Goal: Transaction & Acquisition: Subscribe to service/newsletter

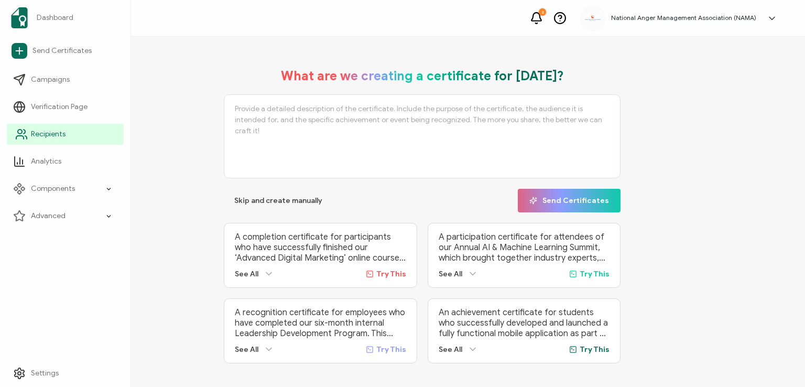
click at [36, 136] on span "Recipients" at bounding box center [48, 134] width 35 height 10
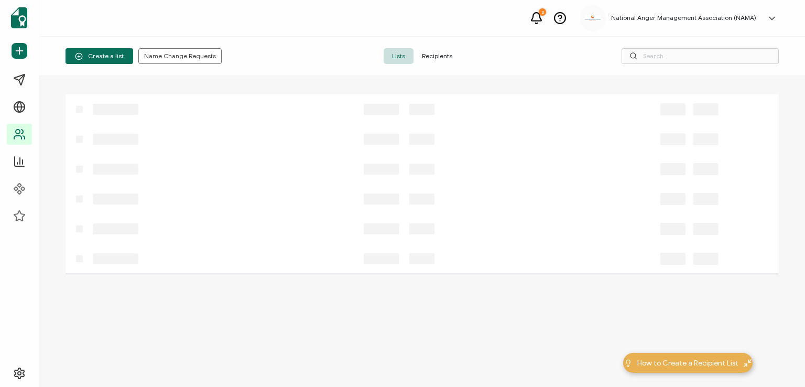
click at [433, 55] on span "Recipients" at bounding box center [437, 56] width 47 height 16
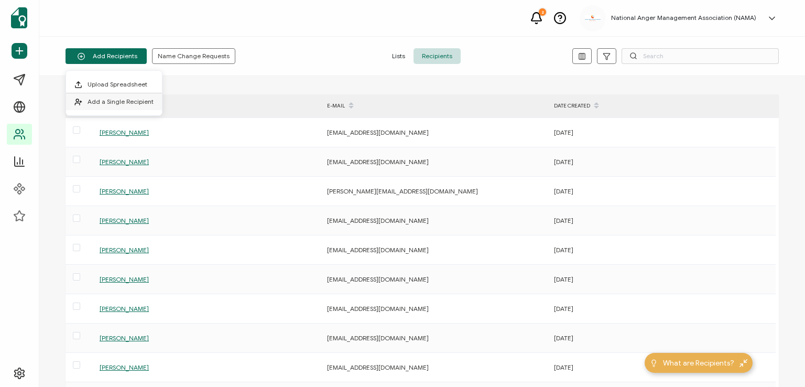
click at [128, 101] on span "Add a Single Recipient" at bounding box center [121, 102] width 66 height 8
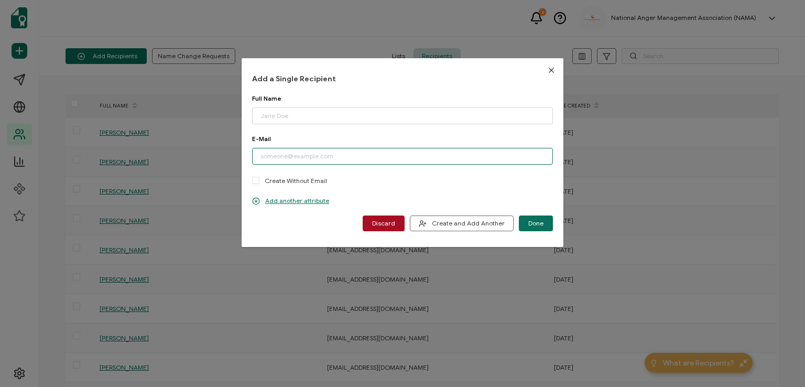
paste input "[EMAIL_ADDRESS][DOMAIN_NAME]"
type input "[EMAIL_ADDRESS][DOMAIN_NAME]"
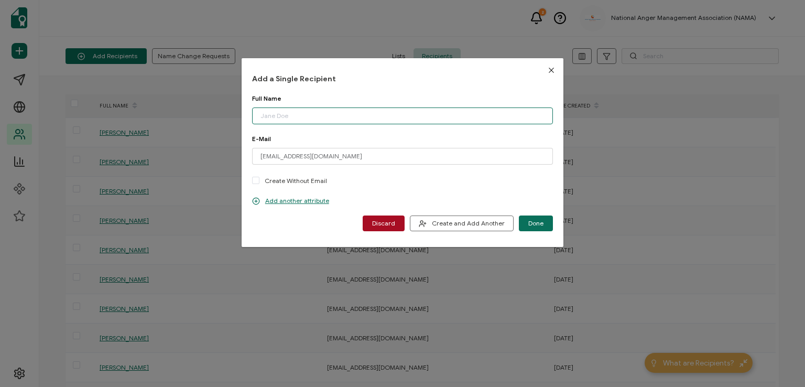
click at [306, 112] on input "dialog" at bounding box center [402, 115] width 301 height 17
type input "[PERSON_NAME]"
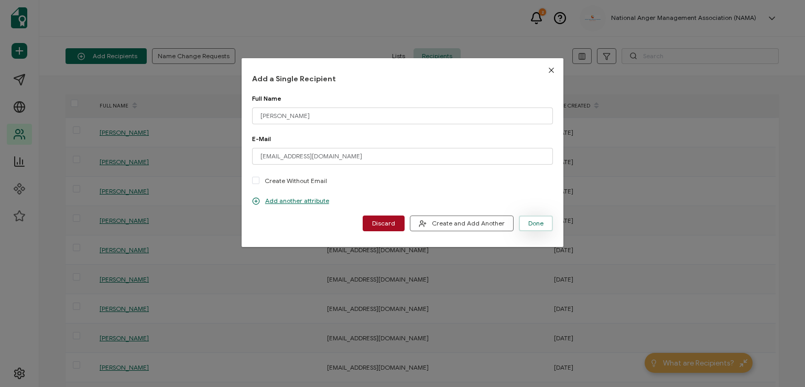
click at [539, 225] on span "Done" at bounding box center [535, 223] width 15 height 6
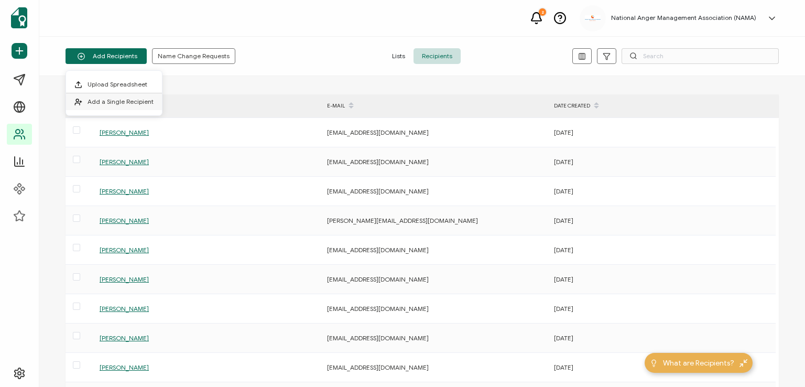
click at [118, 99] on span "Add a Single Recipient" at bounding box center [121, 102] width 66 height 8
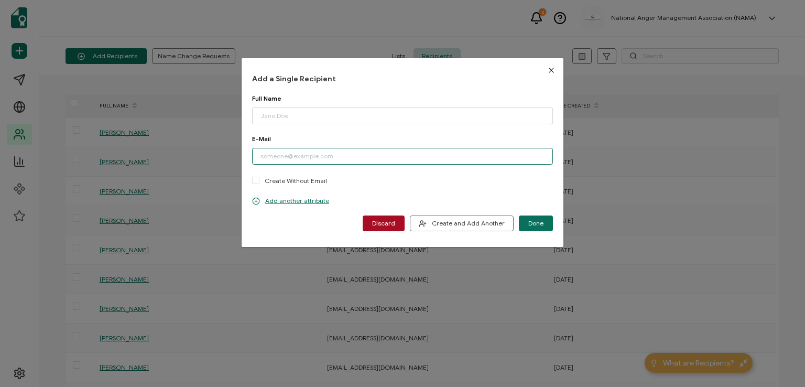
paste input "[EMAIL_ADDRESS][DOMAIN_NAME]"
type input "[EMAIL_ADDRESS][DOMAIN_NAME]"
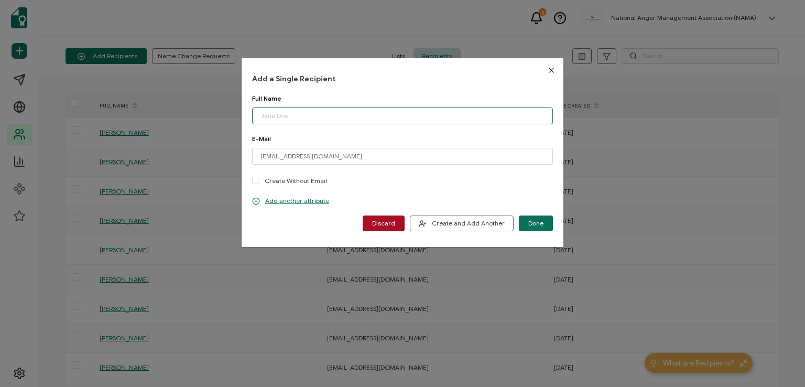
paste input "[PERSON_NAME]"
type input "[PERSON_NAME]"
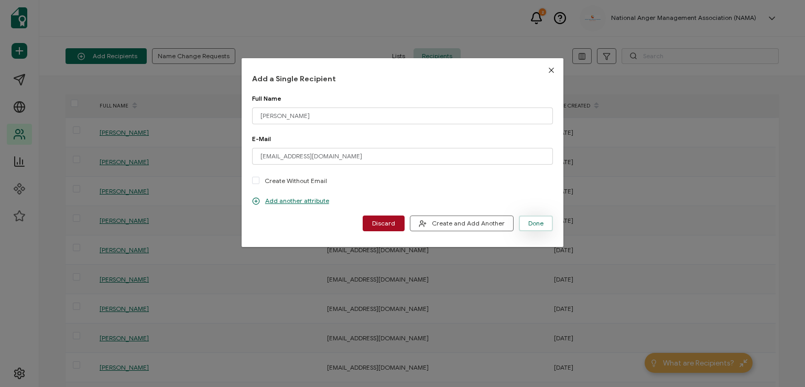
click at [531, 220] on span "Done" at bounding box center [535, 223] width 15 height 6
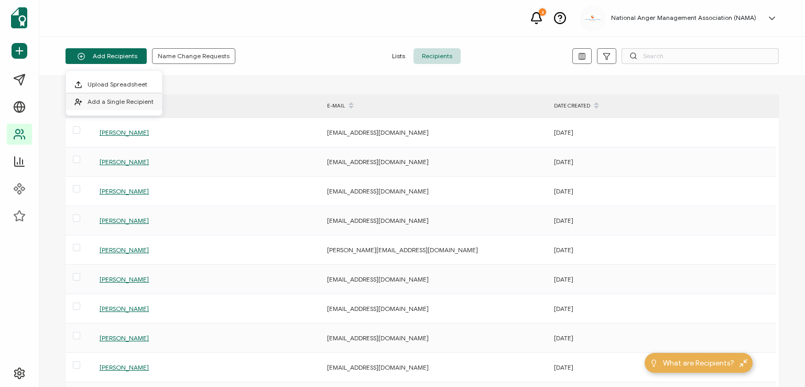
click at [140, 98] on span "Add a Single Recipient" at bounding box center [121, 102] width 66 height 8
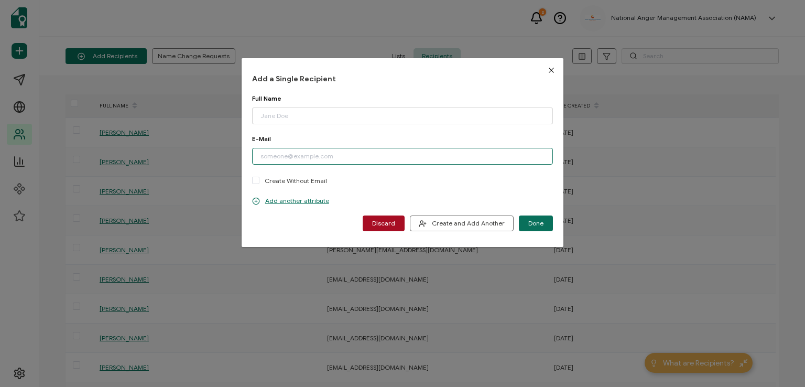
paste input "[EMAIL_ADDRESS][DOMAIN_NAME]"
type input "[EMAIL_ADDRESS][DOMAIN_NAME]"
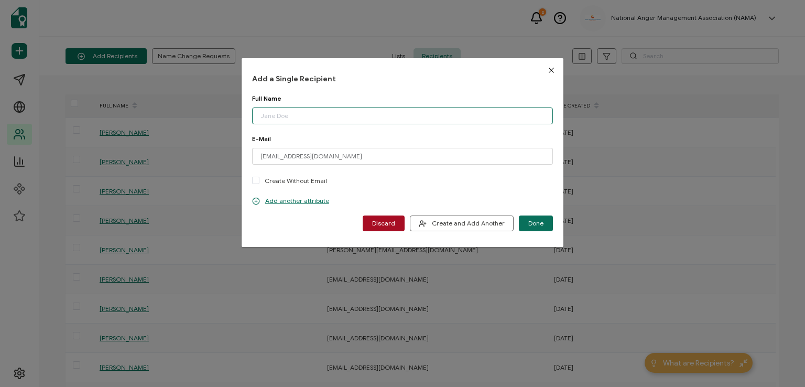
click at [315, 112] on input "dialog" at bounding box center [402, 115] width 301 height 17
type input "[PERSON_NAME]"
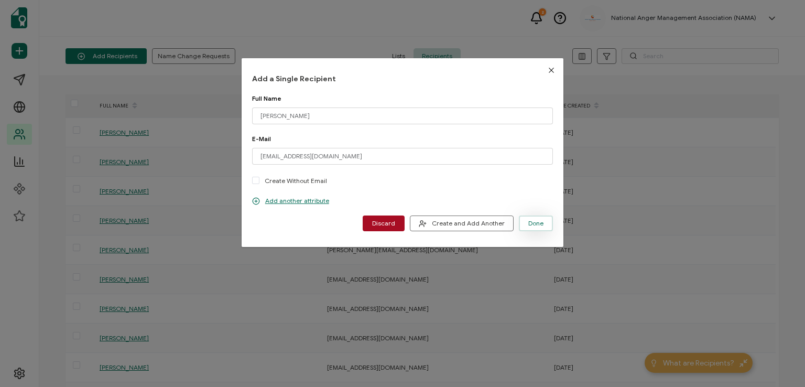
click at [533, 221] on span "Done" at bounding box center [535, 223] width 15 height 6
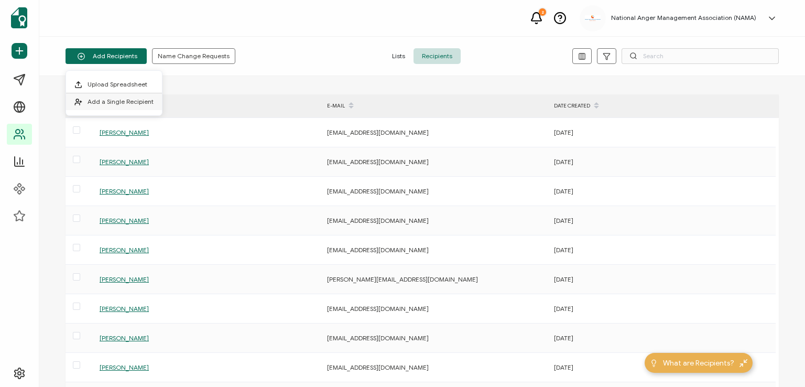
click at [108, 100] on span "Add a Single Recipient" at bounding box center [121, 102] width 66 height 8
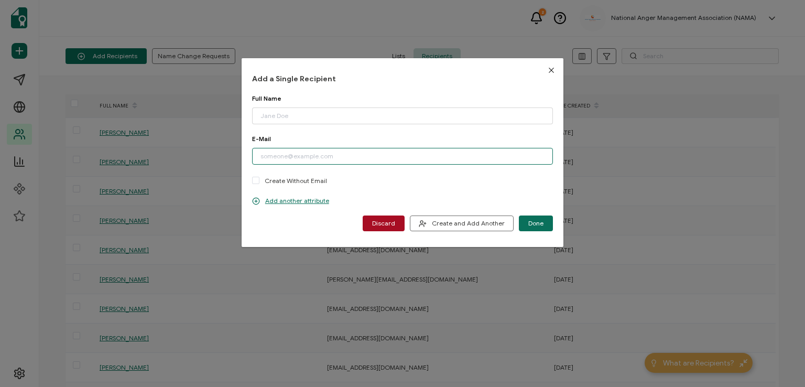
paste input "[PERSON_NAME][EMAIL_ADDRESS][DOMAIN_NAME]"
type input "[PERSON_NAME][EMAIL_ADDRESS][DOMAIN_NAME]"
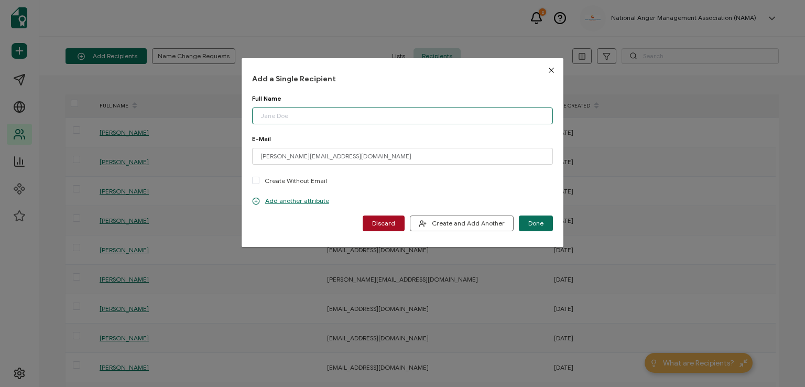
click at [302, 116] on input "dialog" at bounding box center [402, 115] width 301 height 17
type input "[PERSON_NAME]"
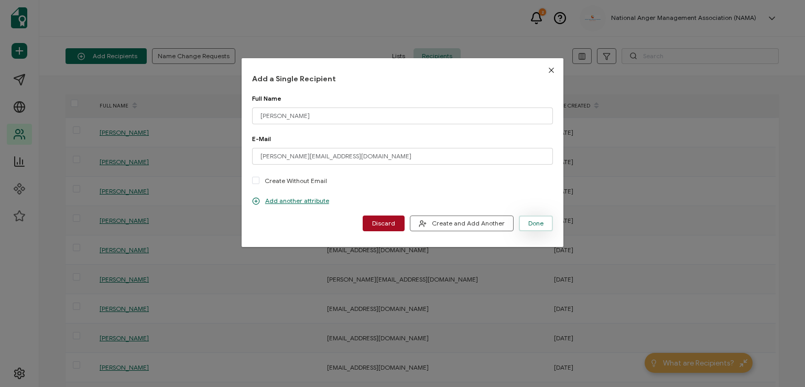
click at [538, 221] on span "Done" at bounding box center [535, 223] width 15 height 6
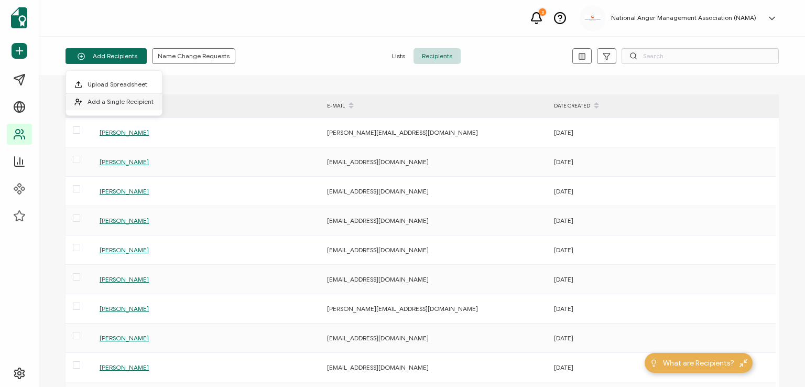
click at [134, 96] on li "Add a Single Recipient" at bounding box center [114, 101] width 96 height 17
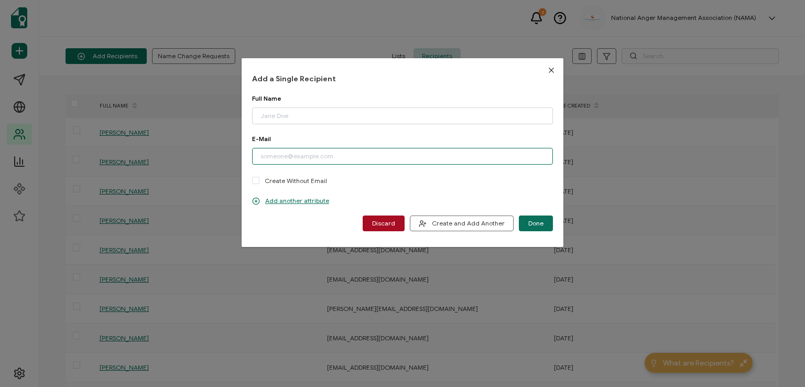
paste input "[PERSON_NAME][EMAIL_ADDRESS][DOMAIN_NAME]"
type input "[PERSON_NAME][EMAIL_ADDRESS][DOMAIN_NAME]"
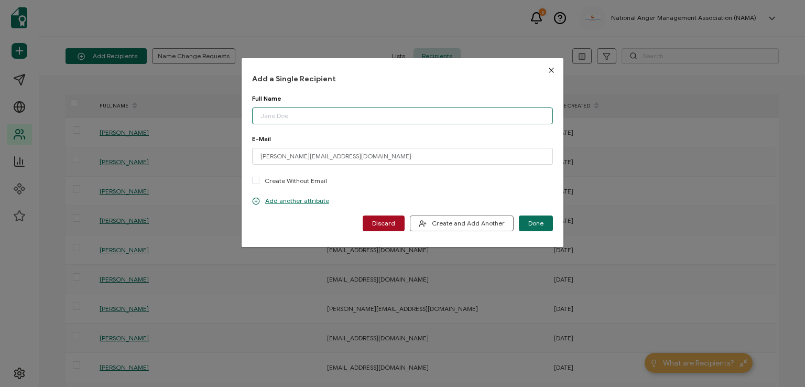
click at [296, 115] on input "dialog" at bounding box center [402, 115] width 301 height 17
type input "[PERSON_NAME]"
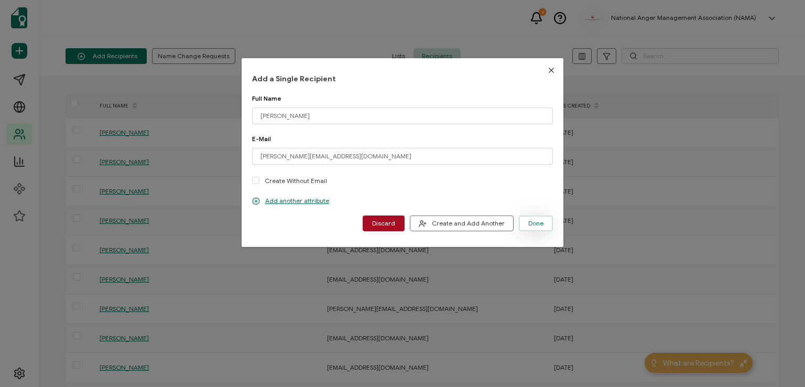
click at [531, 226] on span "Done" at bounding box center [535, 223] width 15 height 6
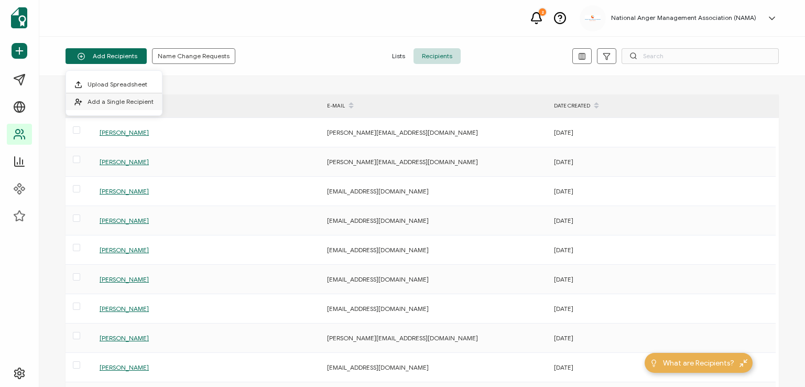
click at [129, 102] on span "Add a Single Recipient" at bounding box center [121, 102] width 66 height 8
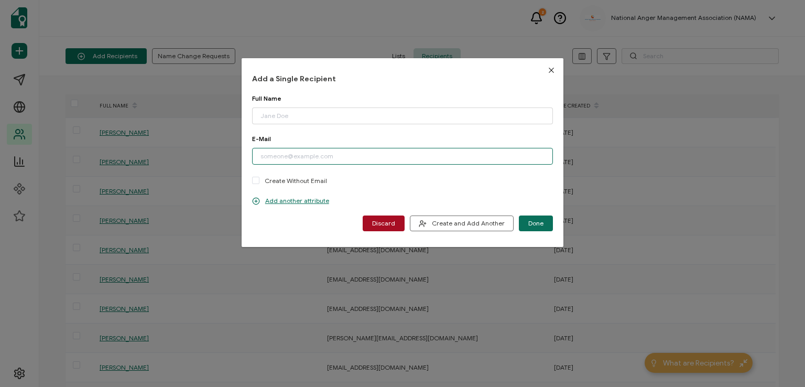
paste input "[EMAIL_ADDRESS][DOMAIN_NAME]"
type input "[EMAIL_ADDRESS][DOMAIN_NAME]"
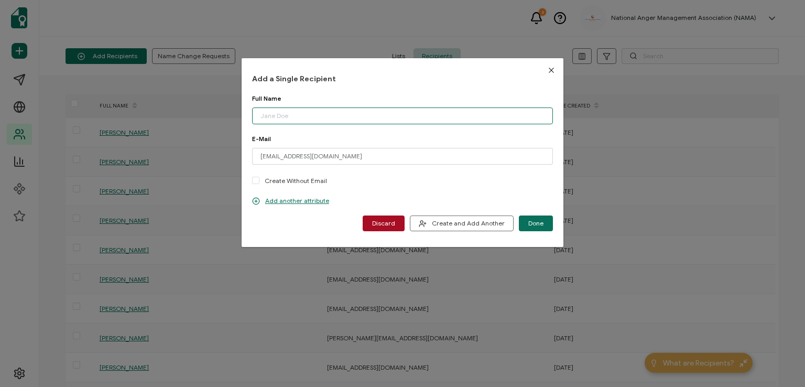
paste input "[PERSON_NAME]"
type input "[PERSON_NAME]"
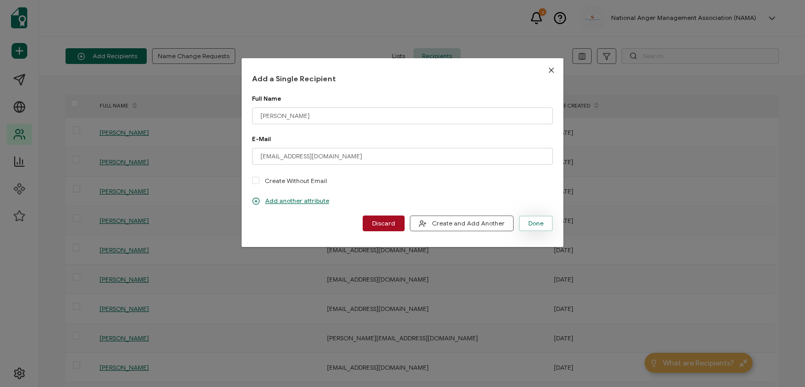
click at [528, 221] on span "Done" at bounding box center [535, 223] width 15 height 6
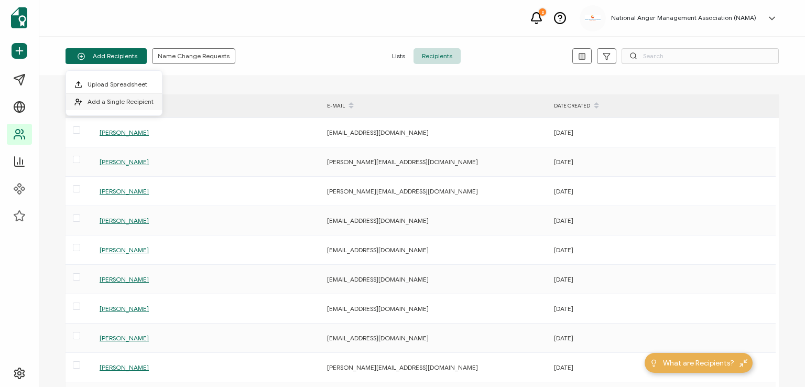
click at [115, 101] on span "Add a Single Recipient" at bounding box center [121, 102] width 66 height 8
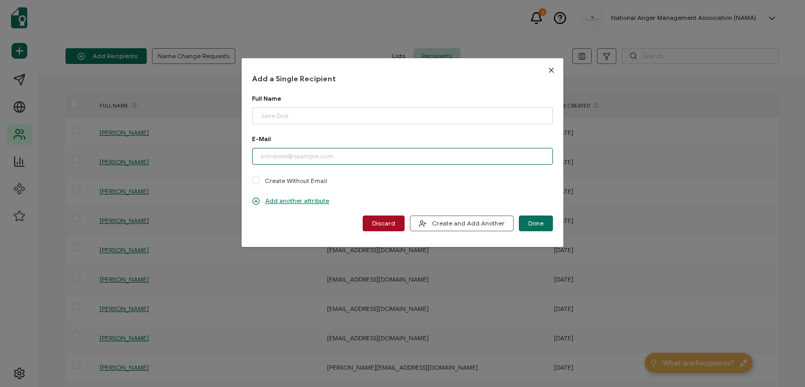
paste input "[EMAIL_ADDRESS][DOMAIN_NAME]"
type input "[EMAIL_ADDRESS][DOMAIN_NAME]"
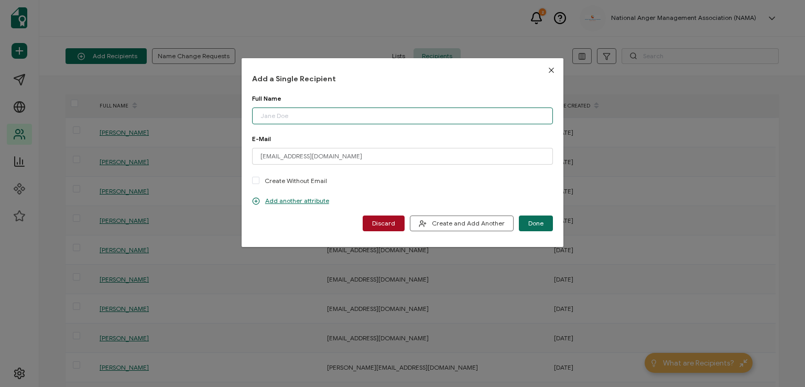
paste input "[PERSON_NAME]"
type input "[PERSON_NAME]"
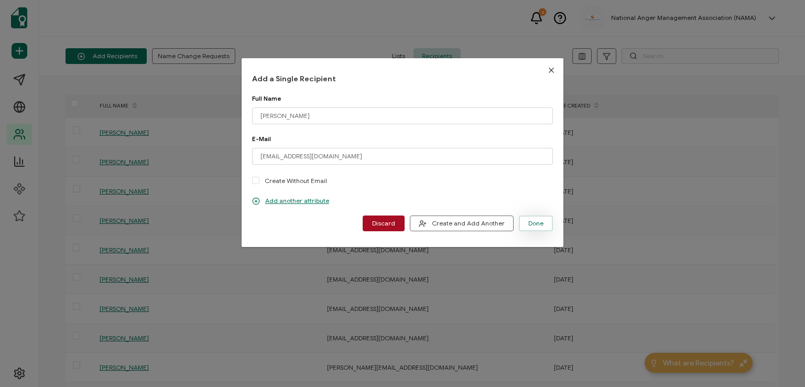
click at [533, 221] on span "Done" at bounding box center [535, 223] width 15 height 6
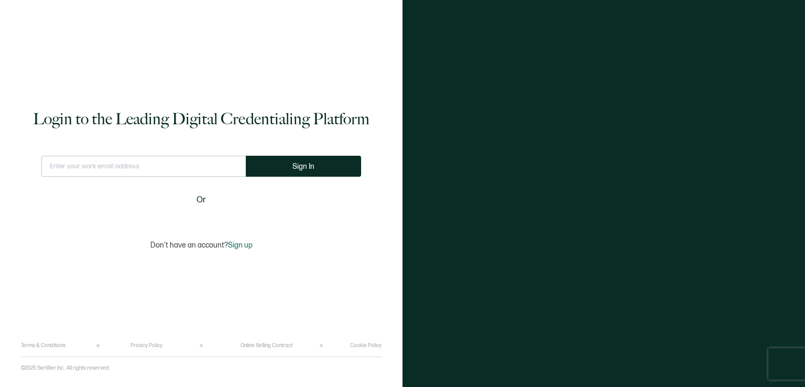
type input "[EMAIL_ADDRESS][DOMAIN_NAME]"
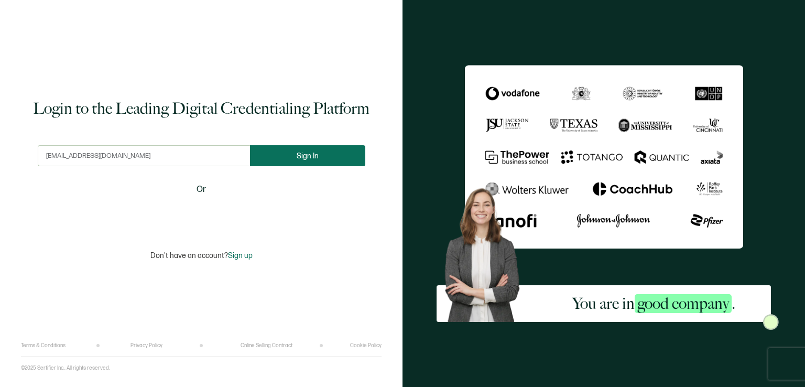
click at [289, 153] on button "Sign In" at bounding box center [307, 155] width 115 height 21
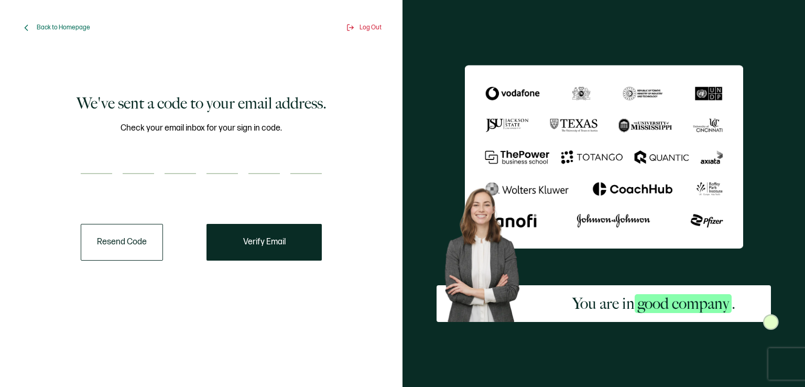
click at [88, 160] on input "number" at bounding box center [96, 163] width 31 height 21
type input "8"
type input "9"
type input "7"
type input "2"
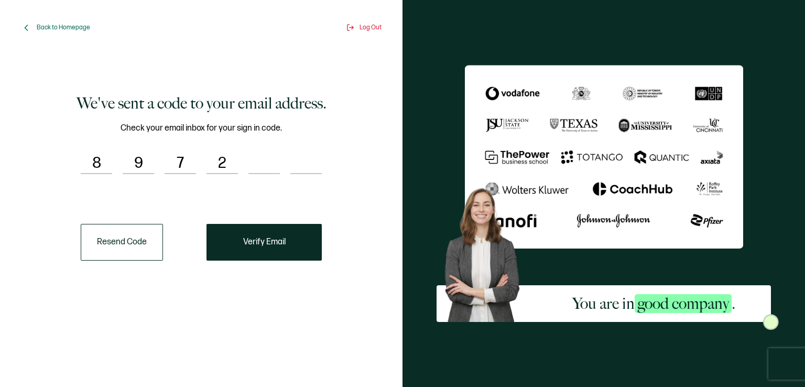
type input "7"
type input "6"
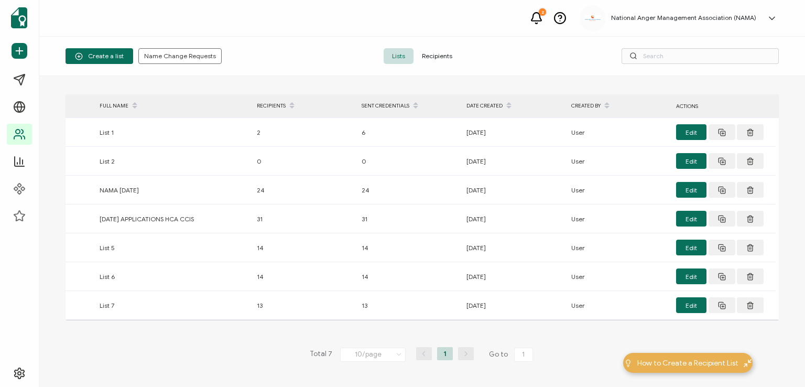
click at [434, 53] on span "Recipients" at bounding box center [437, 56] width 47 height 16
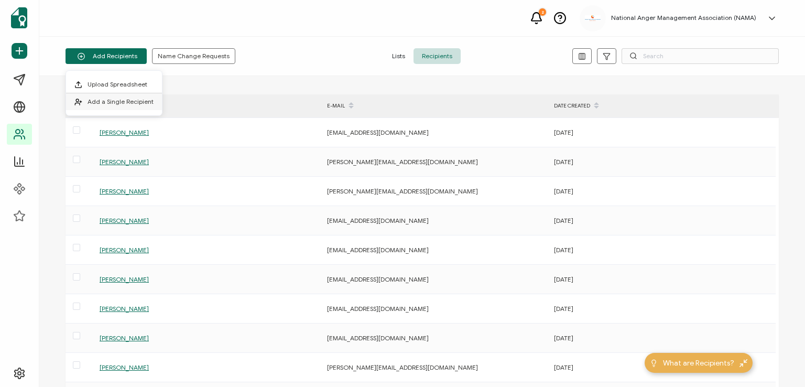
click at [99, 96] on li "Add a Single Recipient" at bounding box center [114, 101] width 96 height 17
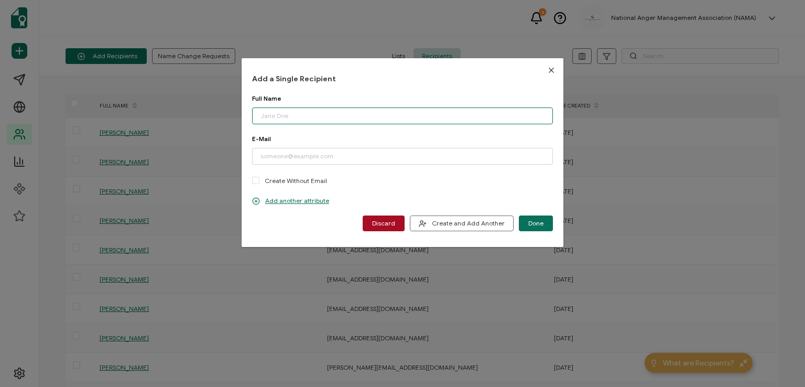
paste input "[PERSON_NAME]"
type input "[PERSON_NAME]"
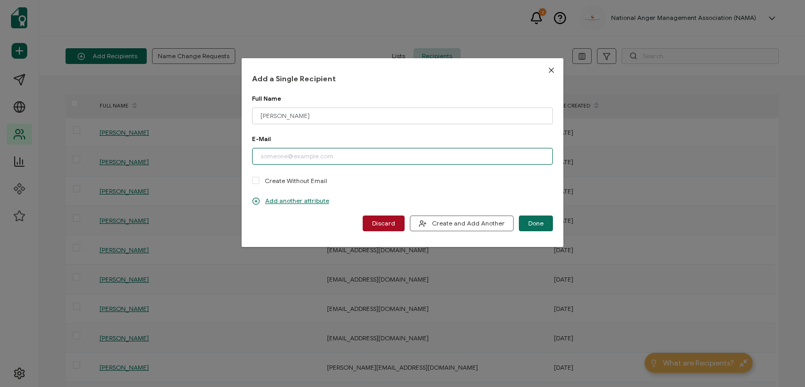
paste input "[EMAIL_ADDRESS][DOMAIN_NAME]"
type input "[EMAIL_ADDRESS][DOMAIN_NAME]"
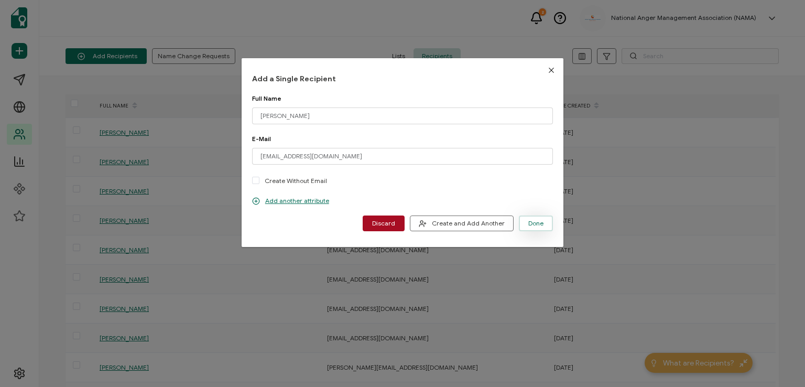
click at [533, 222] on span "Done" at bounding box center [535, 223] width 15 height 6
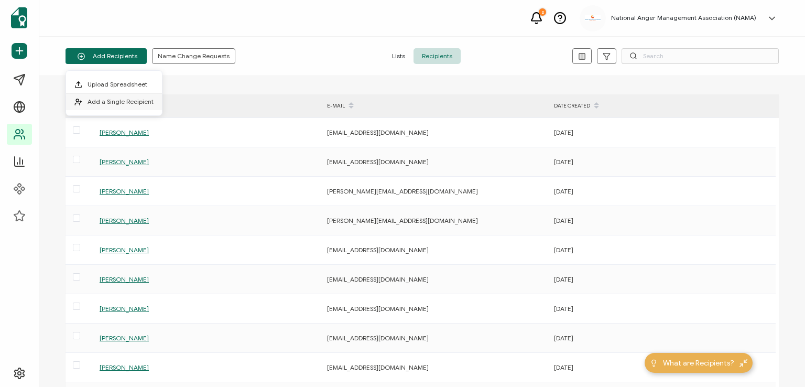
click at [94, 102] on span "Add a Single Recipient" at bounding box center [121, 102] width 66 height 8
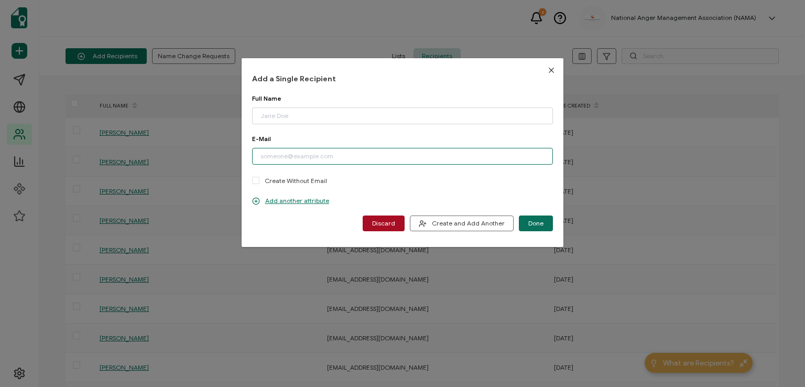
paste input "[EMAIL_ADDRESS][DOMAIN_NAME]"
type input "[EMAIL_ADDRESS][DOMAIN_NAME]"
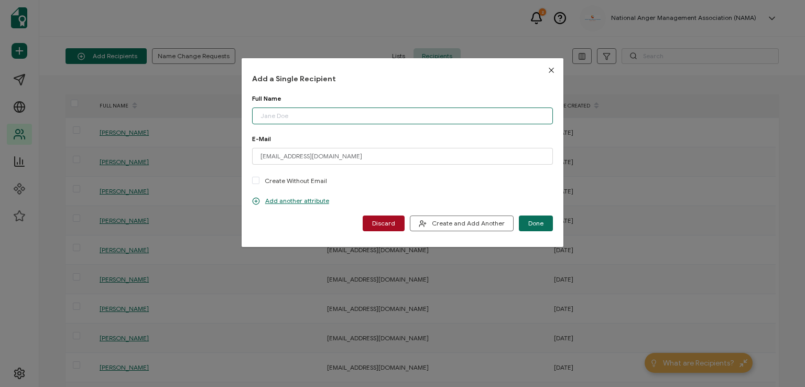
click at [296, 113] on input "dialog" at bounding box center [402, 115] width 301 height 17
type input "[PERSON_NAME]"
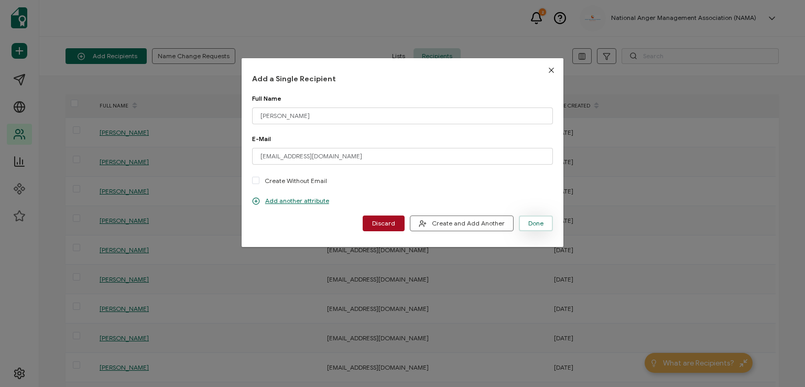
click at [531, 223] on span "Done" at bounding box center [535, 223] width 15 height 6
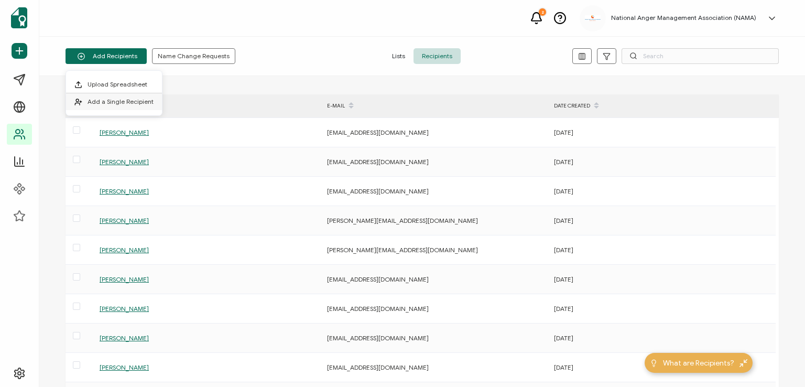
click at [120, 98] on span "Add a Single Recipient" at bounding box center [121, 102] width 66 height 8
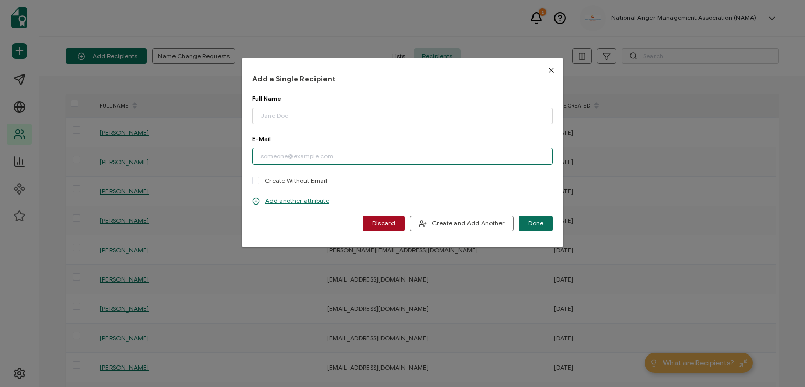
paste input "[EMAIL_ADDRESS][DOMAIN_NAME]"
type input "[EMAIL_ADDRESS][DOMAIN_NAME]"
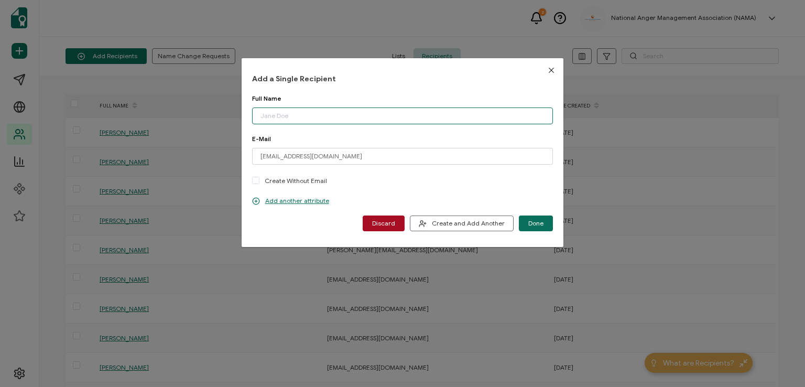
paste input "[PERSON_NAME]"
type input "[PERSON_NAME]"
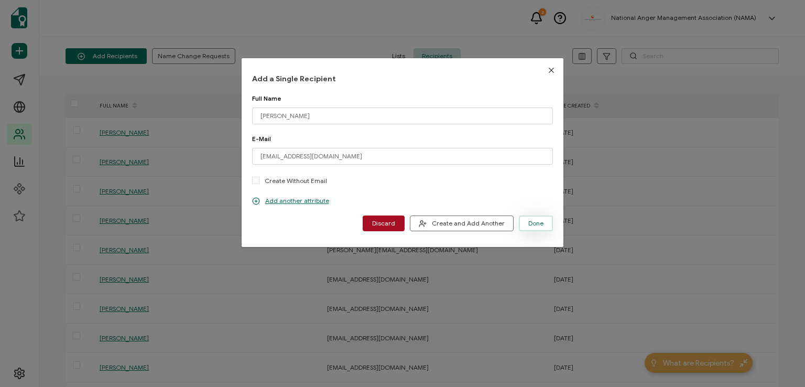
click at [535, 225] on span "Done" at bounding box center [535, 223] width 15 height 6
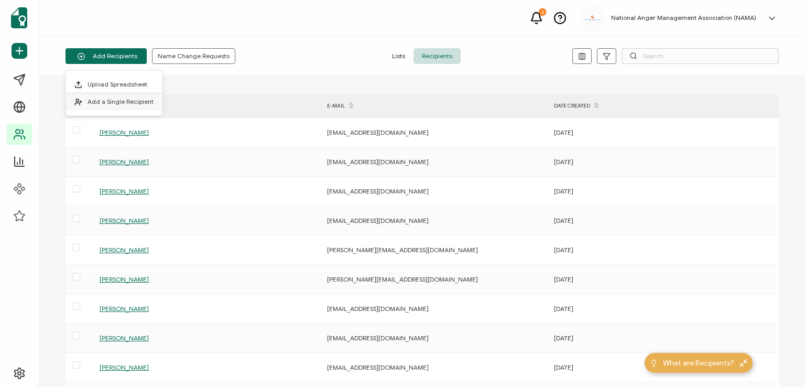
click at [122, 99] on span "Add a Single Recipient" at bounding box center [121, 102] width 66 height 8
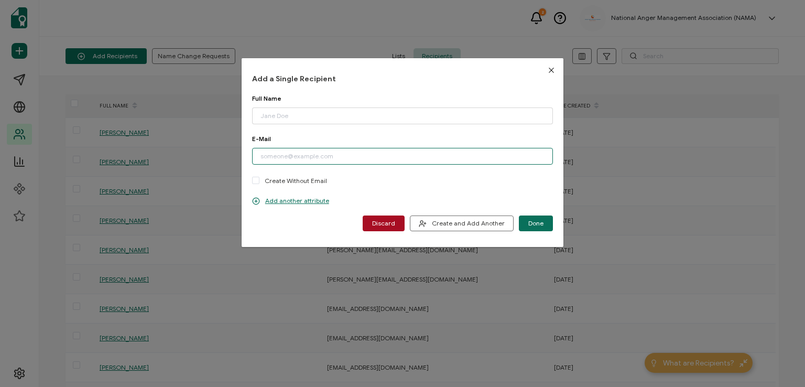
paste input "[EMAIL_ADDRESS][DOMAIN_NAME]"
type input "[EMAIL_ADDRESS][DOMAIN_NAME]"
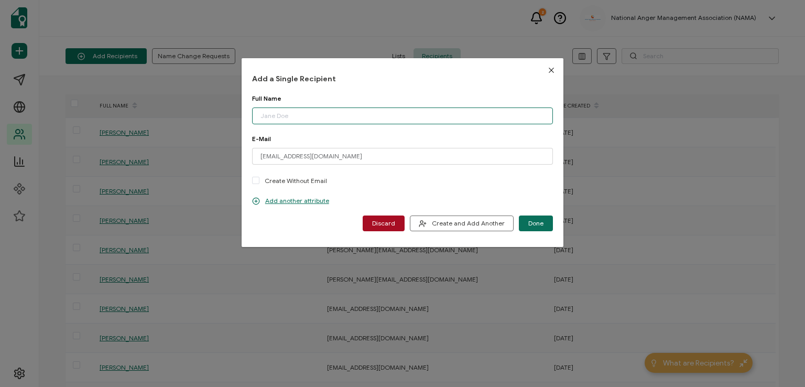
paste input "[PERSON_NAME]"
type input "[PERSON_NAME]"
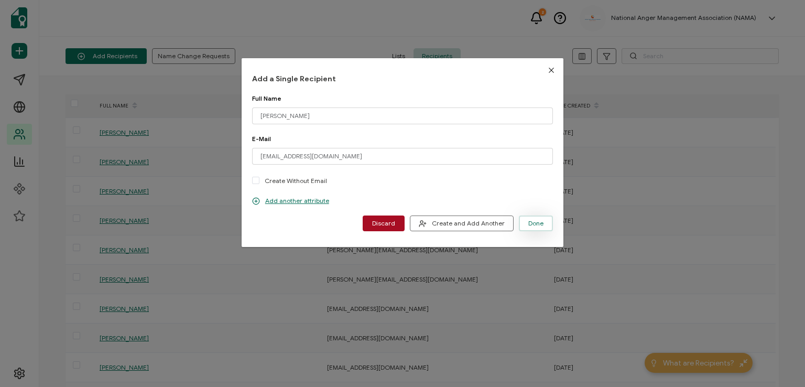
click at [535, 219] on button "Done" at bounding box center [536, 223] width 34 height 16
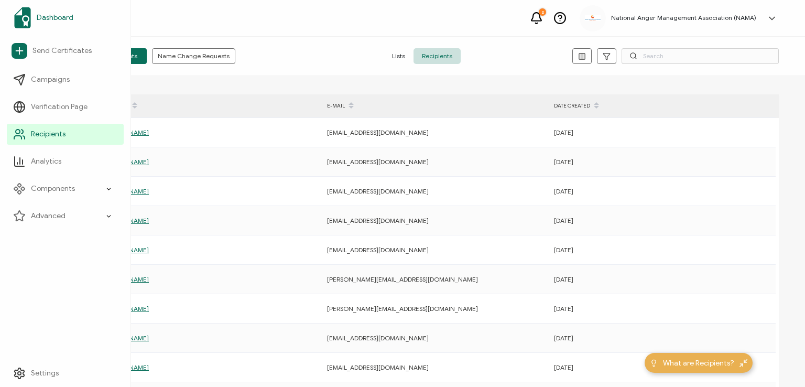
click at [57, 16] on span "Dashboard" at bounding box center [55, 18] width 37 height 10
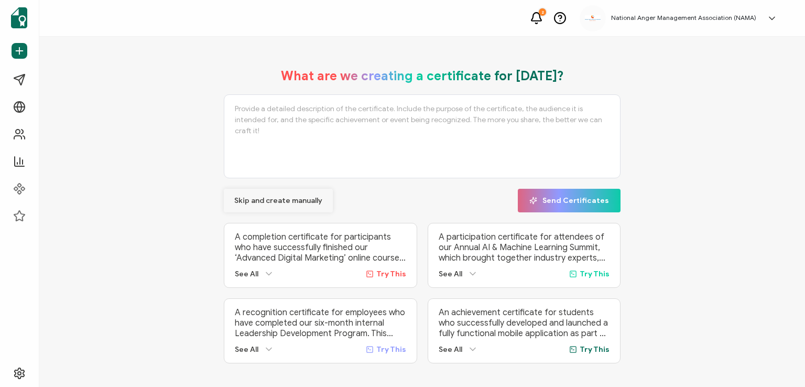
click at [263, 201] on span "Skip and create manually" at bounding box center [278, 200] width 88 height 7
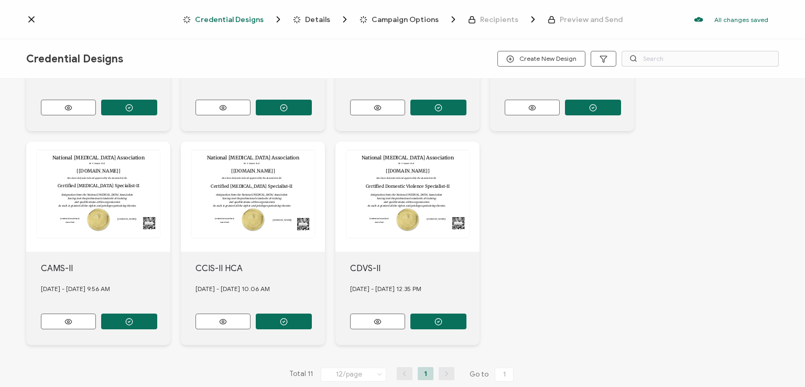
scroll to position [400, 0]
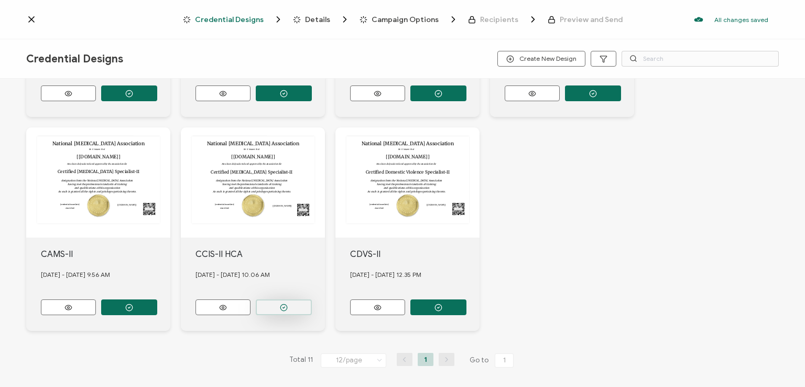
click at [279, 300] on button "button" at bounding box center [284, 307] width 56 height 16
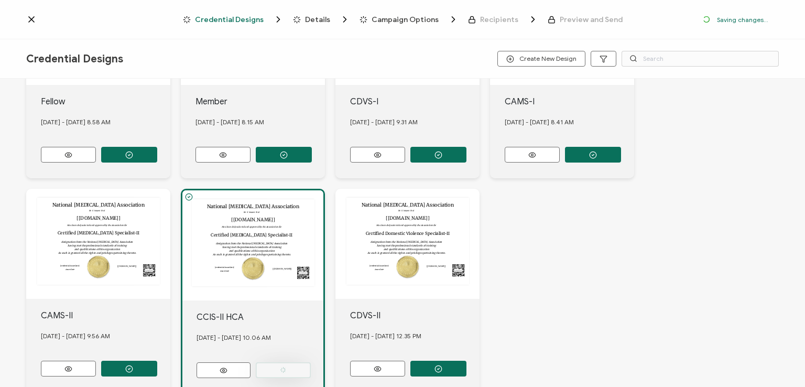
scroll to position [461, 0]
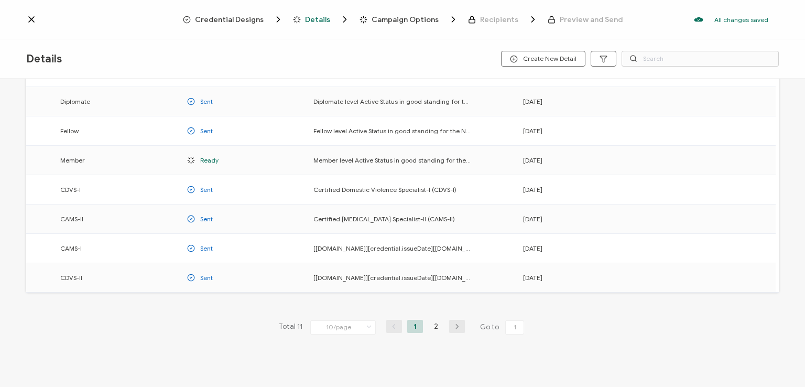
scroll to position [138, 0]
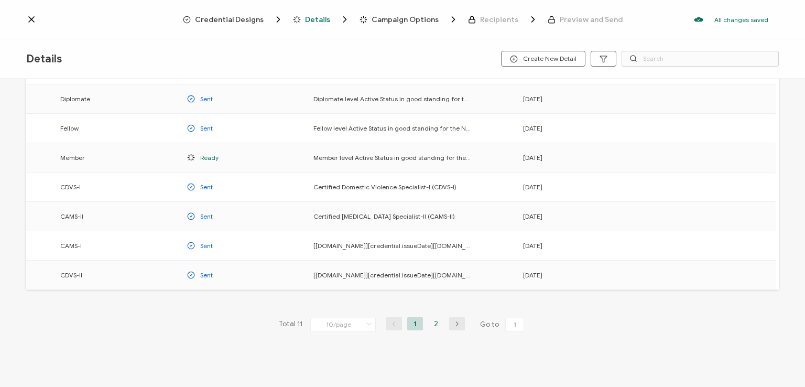
click at [432, 320] on li "2" at bounding box center [436, 323] width 16 height 13
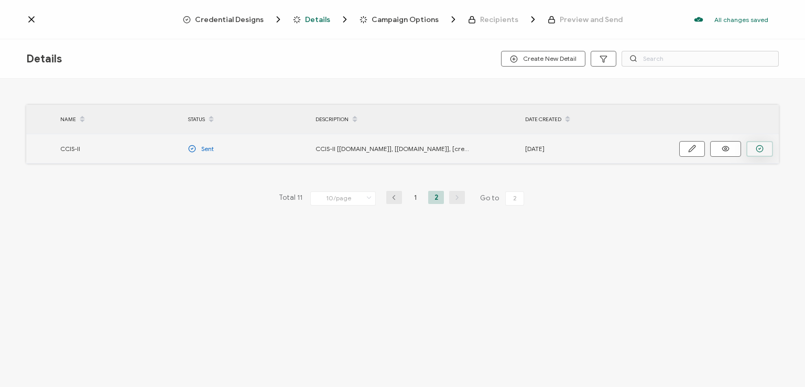
click at [760, 143] on button "button" at bounding box center [759, 149] width 27 height 16
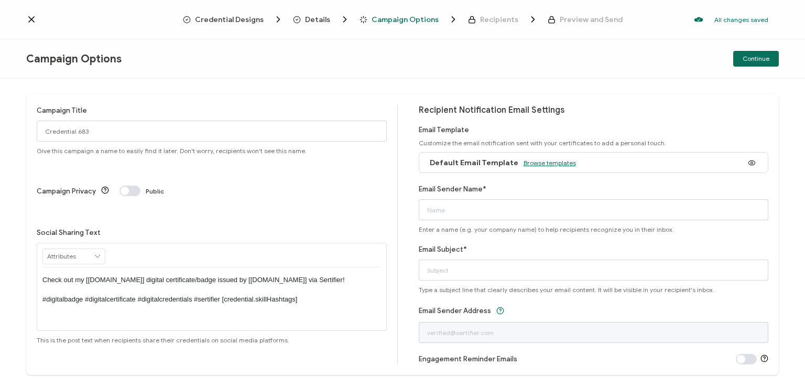
click at [527, 163] on span "Browse templates" at bounding box center [550, 163] width 52 height 8
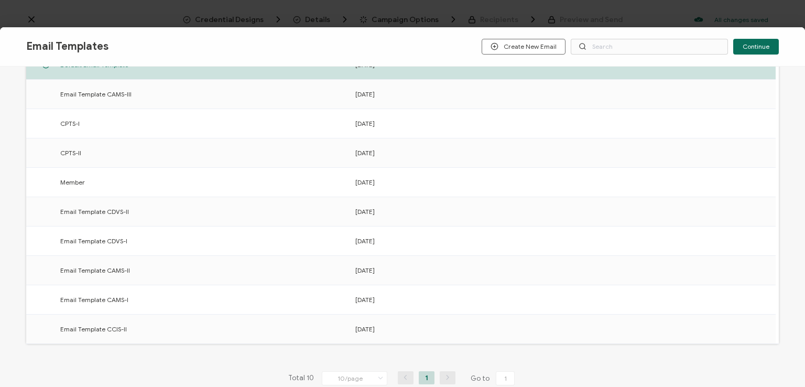
scroll to position [157, 0]
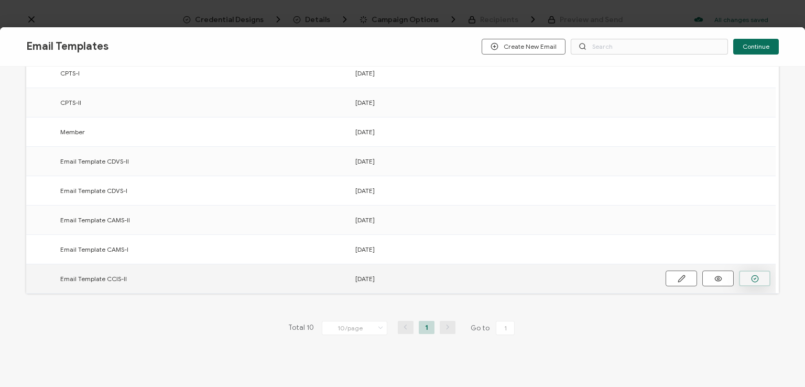
click at [759, 277] on button "button" at bounding box center [754, 278] width 31 height 16
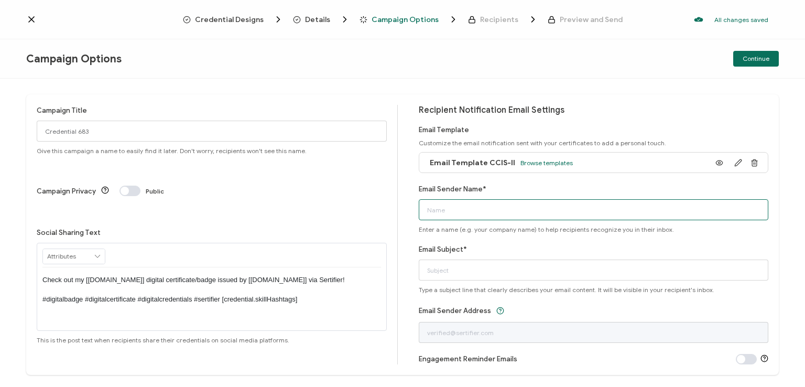
click at [554, 211] on input "Email Sender Name*" at bounding box center [594, 209] width 350 height 21
type input "National [MEDICAL_DATA] Association"
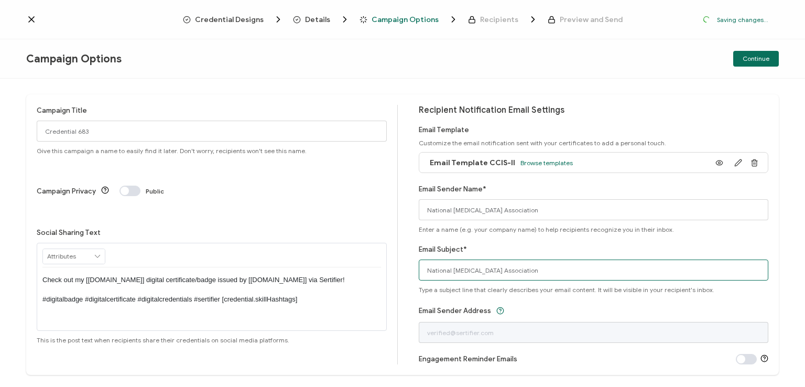
drag, startPoint x: 543, startPoint y: 269, endPoint x: 333, endPoint y: 326, distance: 216.8
click at [333, 326] on div "Campaign Title Credential 683 Give this campaign a name to easily find it later…" at bounding box center [402, 234] width 753 height 280
type input "CCIS-II digital certificate"
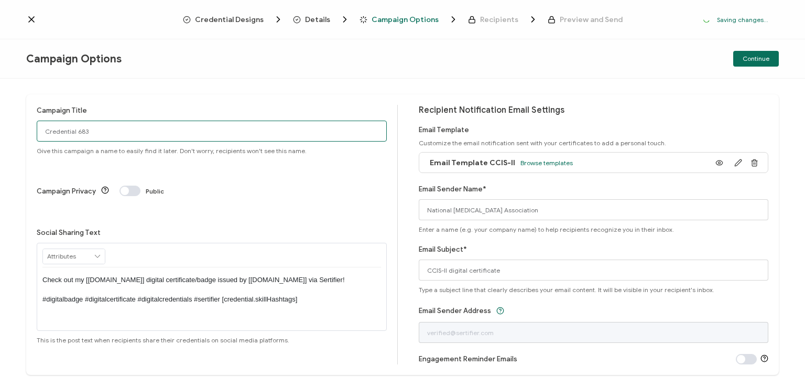
drag, startPoint x: 91, startPoint y: 130, endPoint x: 11, endPoint y: 138, distance: 80.6
click at [11, 138] on div "Campaign Title Credential 683 Give this campaign a name to easily find it later…" at bounding box center [402, 233] width 805 height 308
type input "CCIS-II HCA - 10 - [DATE]"
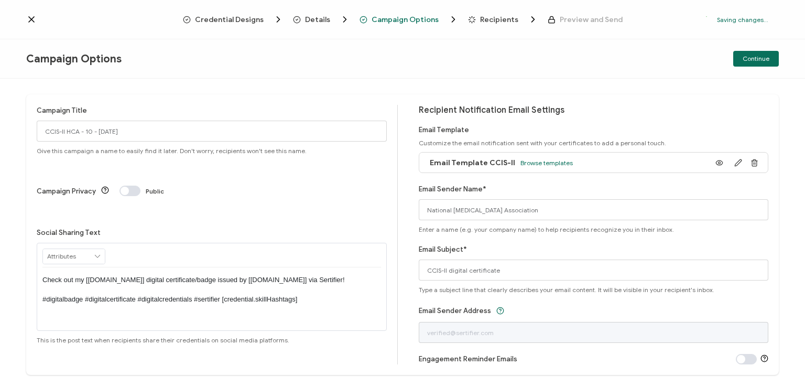
click at [208, 275] on p "Check out my [[DOMAIN_NAME]] digital certificate/badge issued by [[DOMAIN_NAME]…" at bounding box center [211, 289] width 339 height 29
click at [211, 275] on p "Check out my [[DOMAIN_NAME]] digital certificate/badge issued by [[DOMAIN_NAME]…" at bounding box center [211, 289] width 339 height 29
click at [208, 275] on p "Check out my [[DOMAIN_NAME]] digital certificate/badge issued by [[DOMAIN_NAME]…" at bounding box center [211, 289] width 339 height 29
click at [331, 61] on div "Campaign Options Continue" at bounding box center [402, 58] width 805 height 39
click at [582, 50] on div "Campaign Options Continue" at bounding box center [402, 58] width 805 height 39
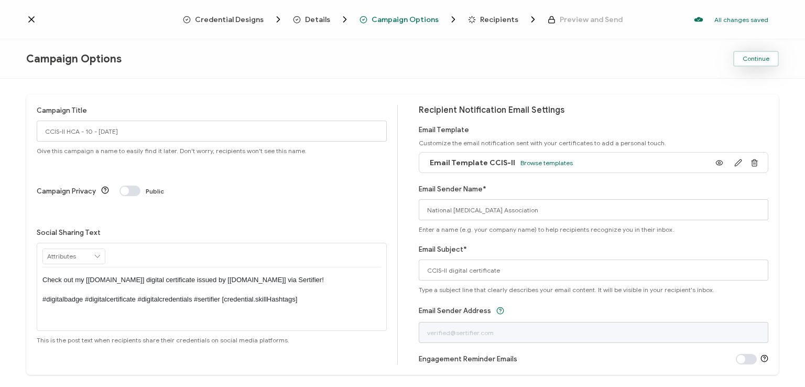
click at [753, 57] on span "Continue" at bounding box center [756, 59] width 27 height 6
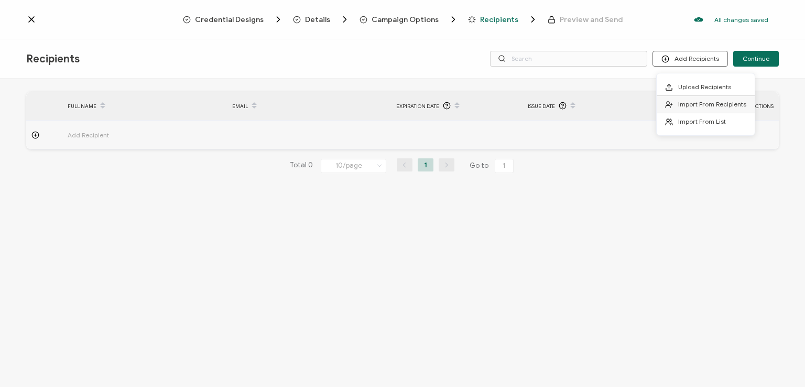
click at [681, 103] on span "Import From Recipients" at bounding box center [712, 104] width 68 height 8
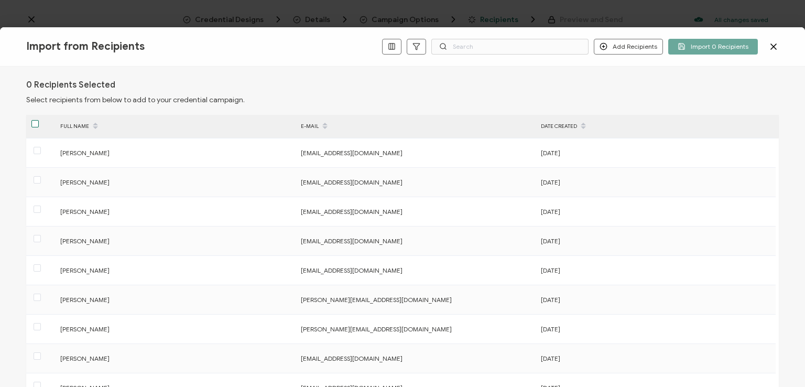
click at [34, 123] on span at bounding box center [34, 123] width 7 height 7
click at [39, 120] on input "checkbox" at bounding box center [39, 120] width 0 height 0
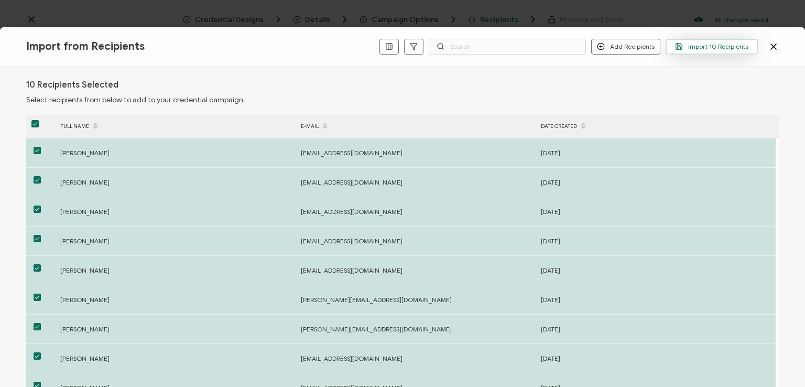
click at [707, 44] on span "Import 10 Recipients" at bounding box center [711, 46] width 73 height 8
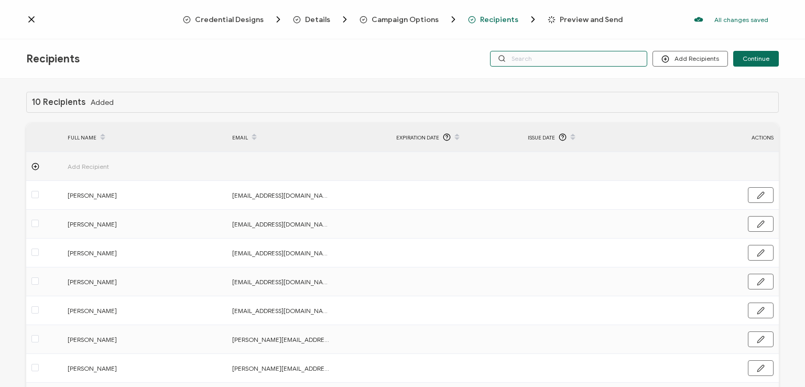
click at [580, 59] on input "text" at bounding box center [568, 59] width 157 height 16
click at [556, 38] on div "Credential Designs Details Campaign Options Recipients Preview and Send All cha…" at bounding box center [402, 19] width 805 height 39
click at [554, 57] on input "text" at bounding box center [568, 59] width 157 height 16
click at [553, 77] on div "Recipients Add Recipients Continue" at bounding box center [402, 58] width 805 height 39
click at [756, 57] on span "Continue" at bounding box center [756, 59] width 27 height 6
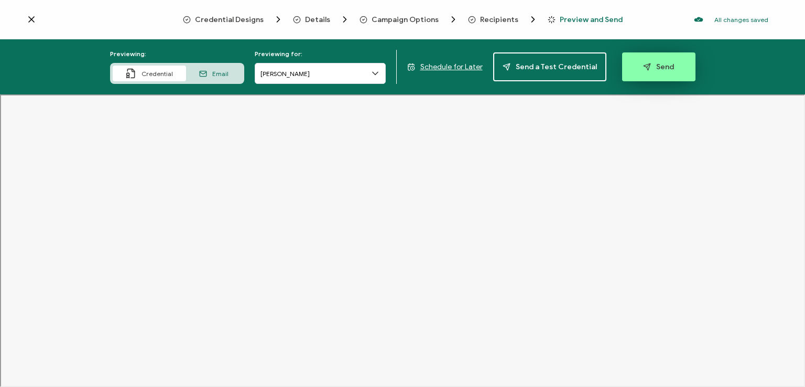
click at [651, 64] on span "Send" at bounding box center [658, 67] width 31 height 8
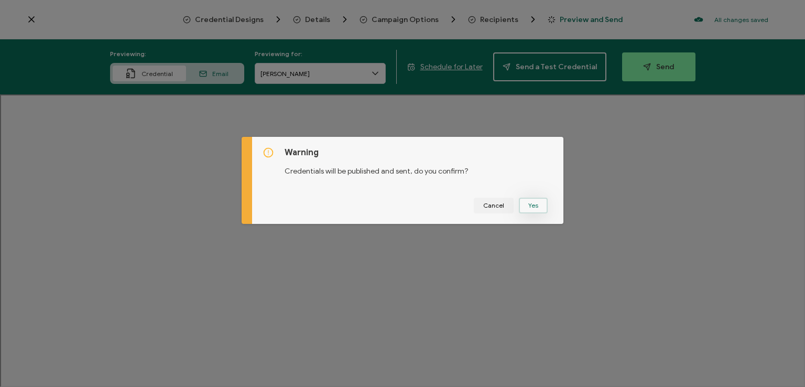
click at [533, 208] on button "Yes" at bounding box center [533, 206] width 29 height 16
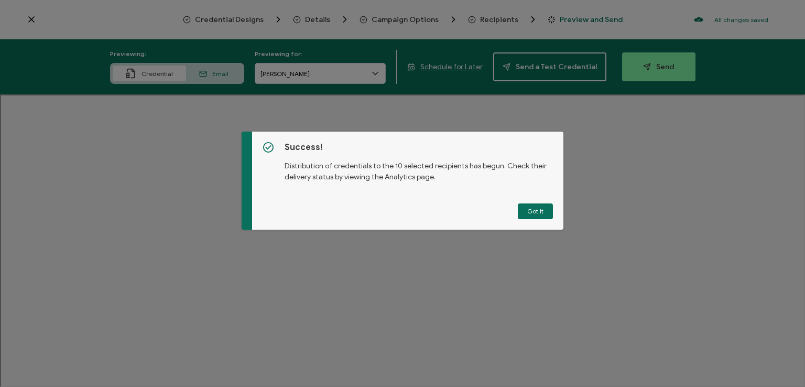
click at [533, 208] on button "Got It" at bounding box center [535, 211] width 35 height 16
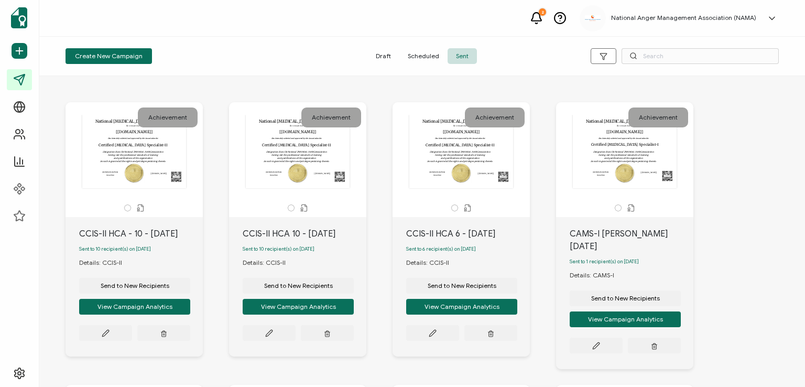
click at [707, 163] on div "Achievement National [MEDICAL_DATA] Association Be it known that Has been duly …" at bounding box center [638, 235] width 164 height 267
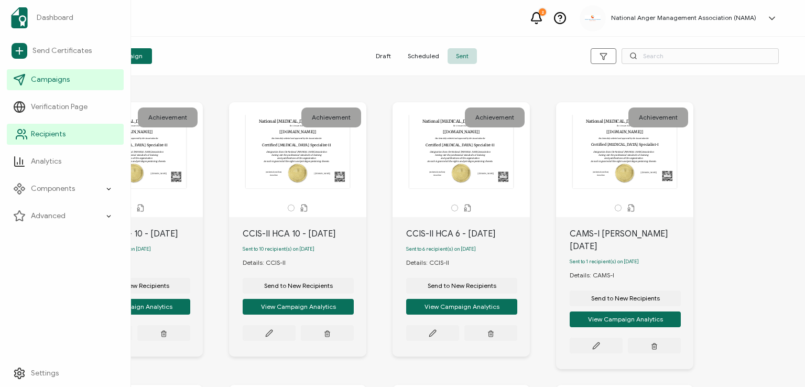
click at [50, 131] on span "Recipients" at bounding box center [48, 134] width 35 height 10
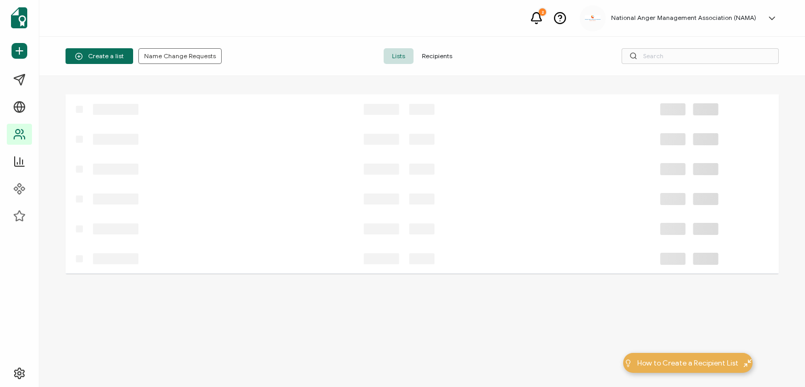
click at [435, 54] on span "Recipients" at bounding box center [437, 56] width 47 height 16
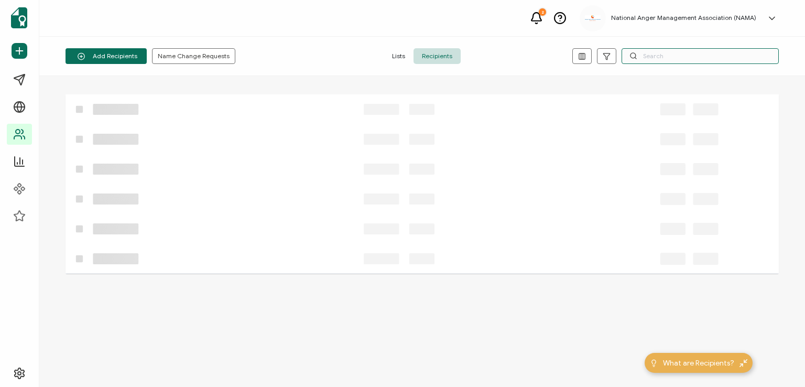
click at [652, 56] on input "text" at bounding box center [700, 56] width 157 height 16
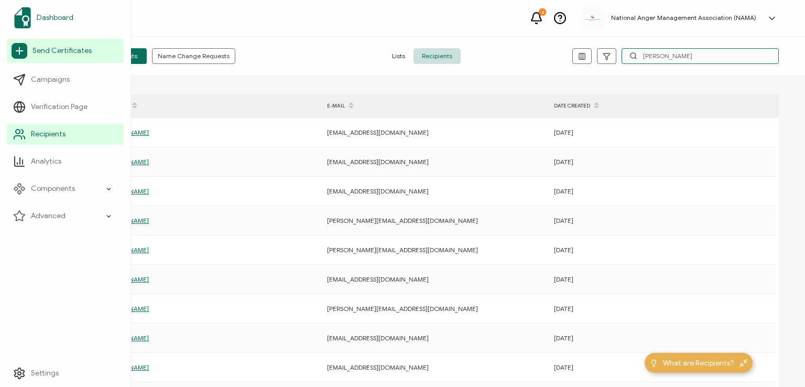
type input "[PERSON_NAME]"
click at [42, 18] on span "Dashboard" at bounding box center [55, 18] width 37 height 10
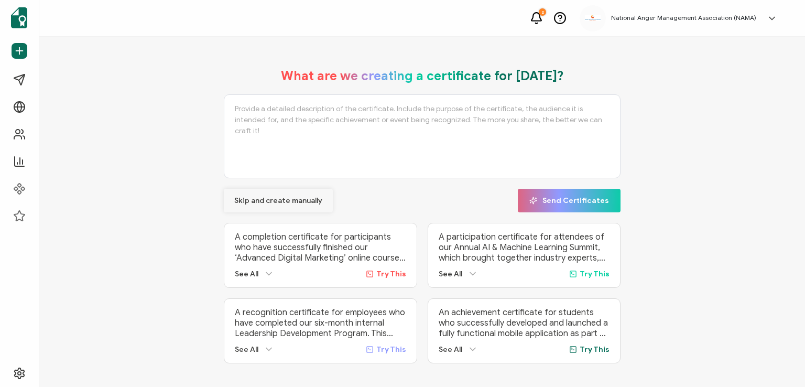
click at [266, 199] on span "Skip and create manually" at bounding box center [278, 200] width 88 height 7
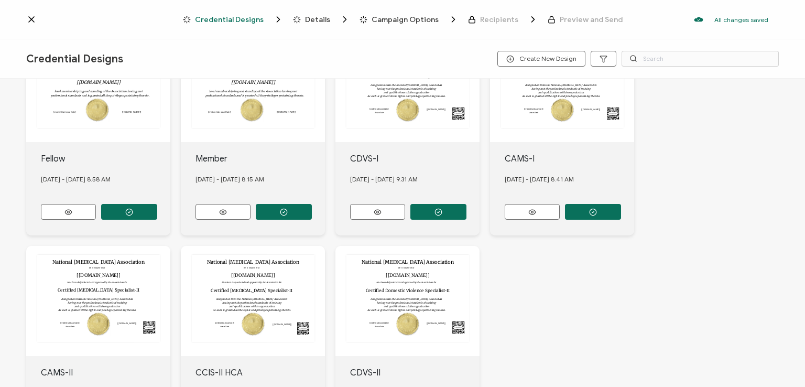
scroll to position [315, 0]
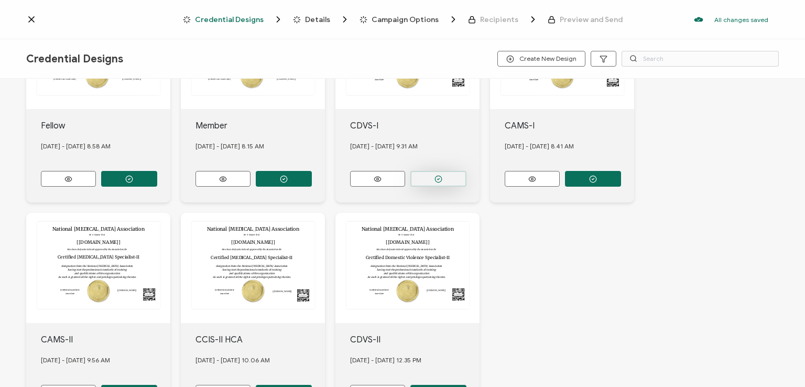
click at [432, 175] on button "button" at bounding box center [438, 179] width 56 height 16
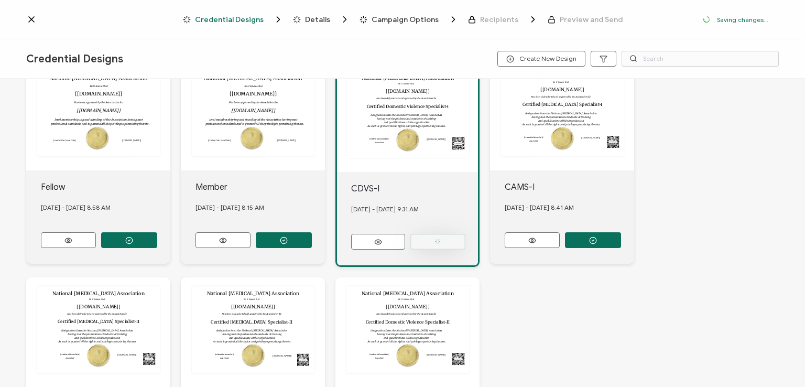
scroll to position [375, 0]
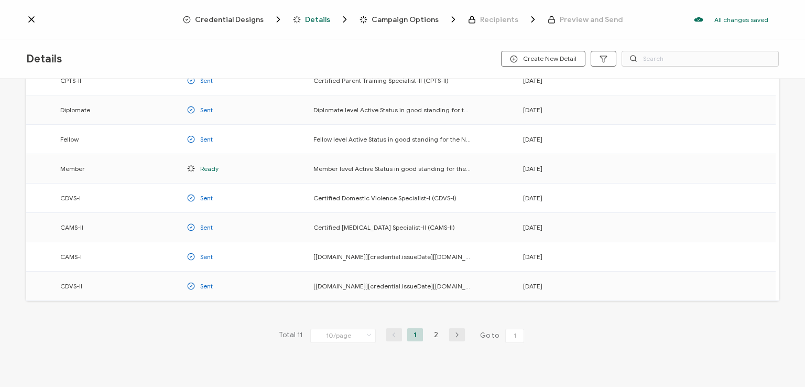
scroll to position [138, 0]
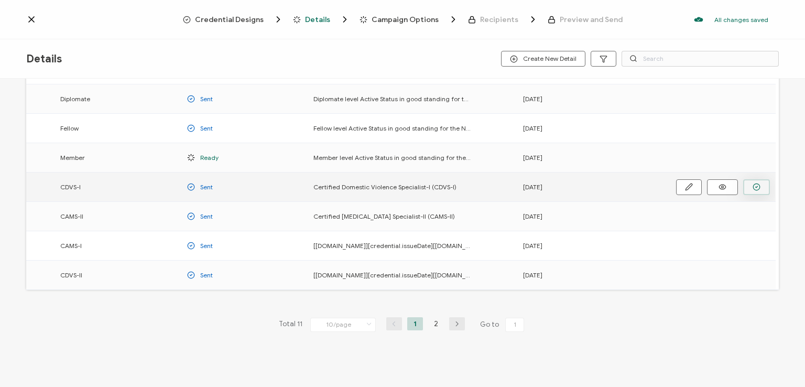
click at [760, 186] on circle "button" at bounding box center [756, 186] width 7 height 7
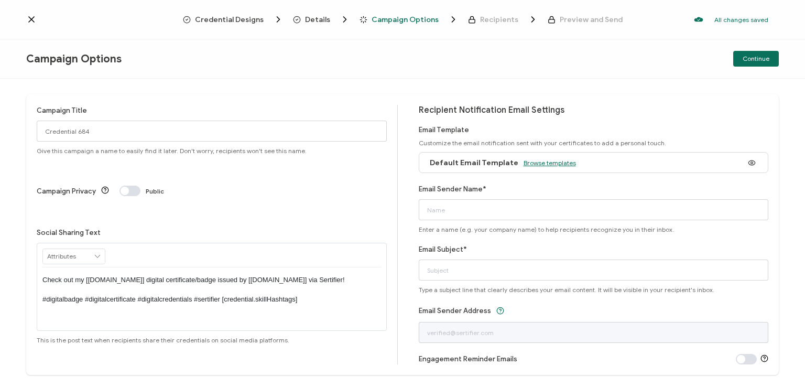
click at [537, 165] on span "Browse templates" at bounding box center [550, 163] width 52 height 8
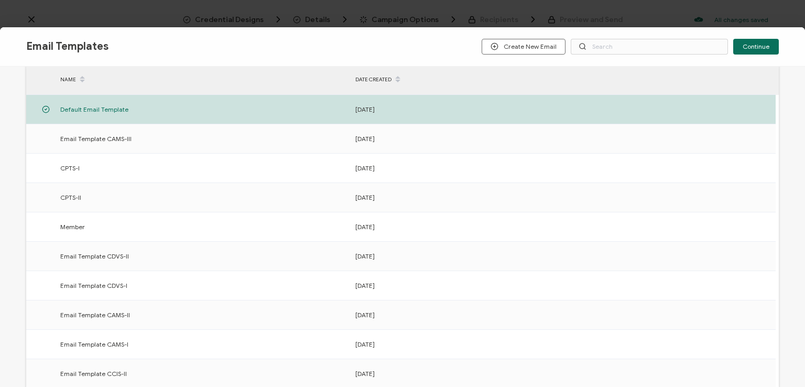
scroll to position [157, 0]
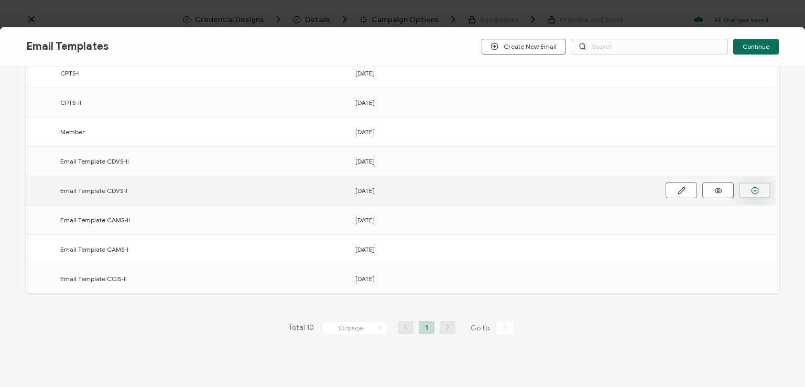
click at [753, 189] on icon "button" at bounding box center [755, 191] width 8 height 8
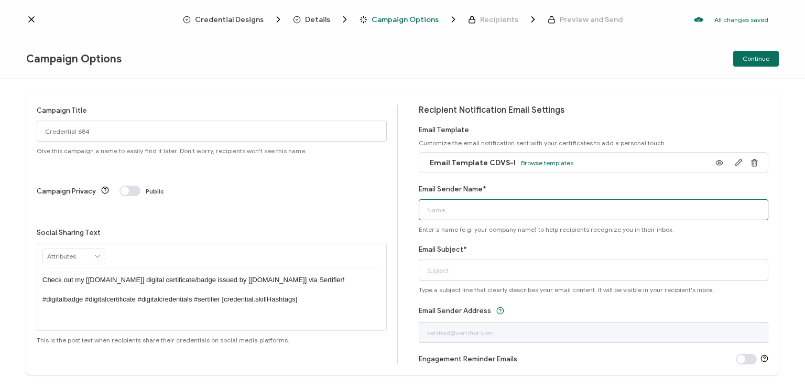
click at [581, 211] on input "Email Sender Name*" at bounding box center [594, 209] width 350 height 21
type input "National [MEDICAL_DATA] Association"
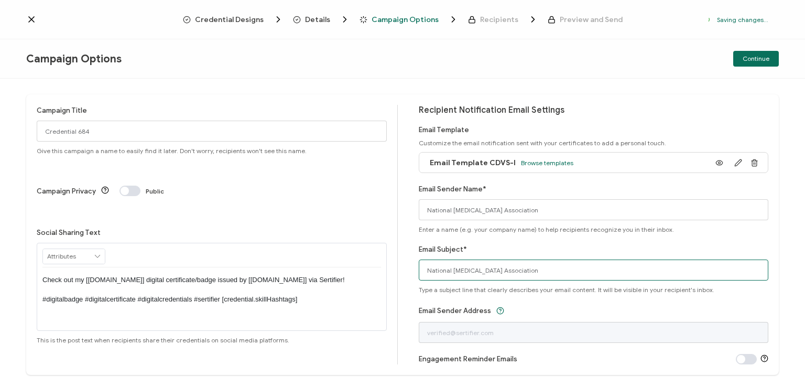
drag, startPoint x: 554, startPoint y: 265, endPoint x: 302, endPoint y: 289, distance: 253.3
click at [302, 289] on div "Campaign Title Credential 684 Give this campaign a name to easily find it later…" at bounding box center [402, 234] width 753 height 280
type input "CDVS-I digital certificate"
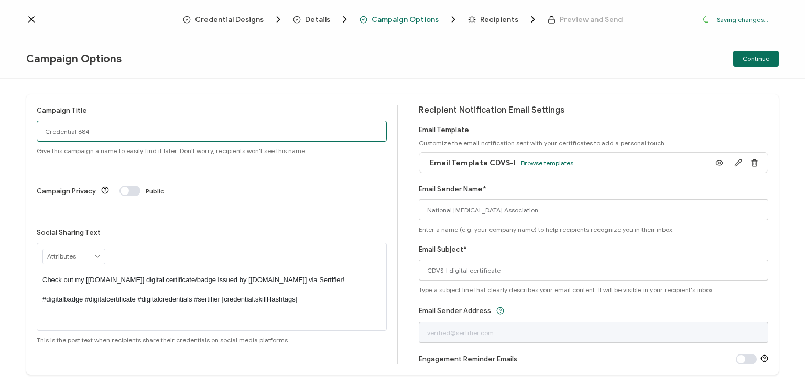
drag, startPoint x: 90, startPoint y: 135, endPoint x: 4, endPoint y: 126, distance: 86.4
click at [4, 126] on div "Campaign Title Credential 684 Give this campaign a name to easily find it later…" at bounding box center [402, 233] width 805 height 308
type input "CDVS-I 1 - [DATE]"
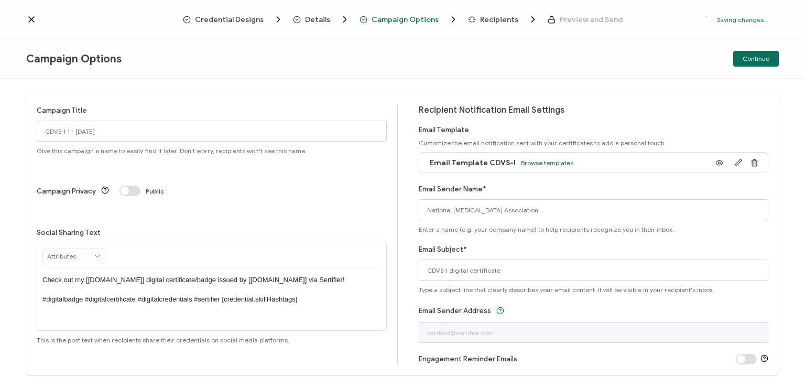
click at [209, 275] on p "Check out my [[DOMAIN_NAME]] digital certificate/badge issued by [[DOMAIN_NAME]…" at bounding box center [211, 289] width 339 height 29
click at [388, 64] on div "Campaign Options Continue" at bounding box center [402, 58] width 805 height 39
click at [753, 59] on span "Continue" at bounding box center [756, 59] width 27 height 6
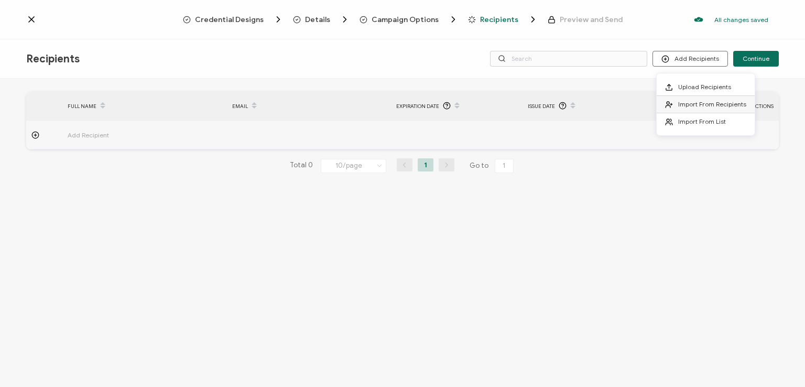
click at [690, 105] on span "Import From Recipients" at bounding box center [712, 104] width 68 height 8
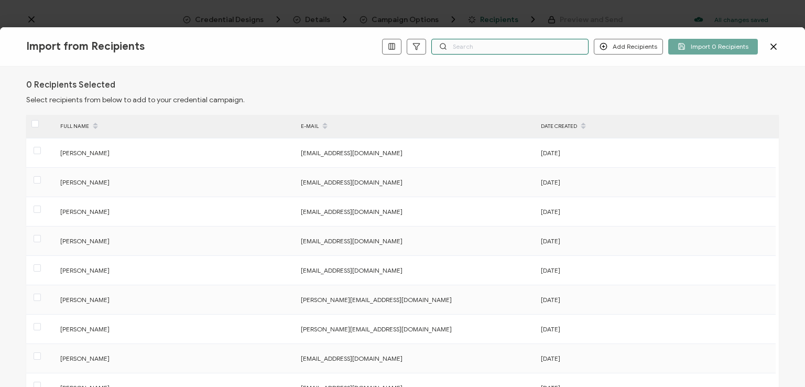
click at [564, 46] on input "text" at bounding box center [509, 47] width 157 height 16
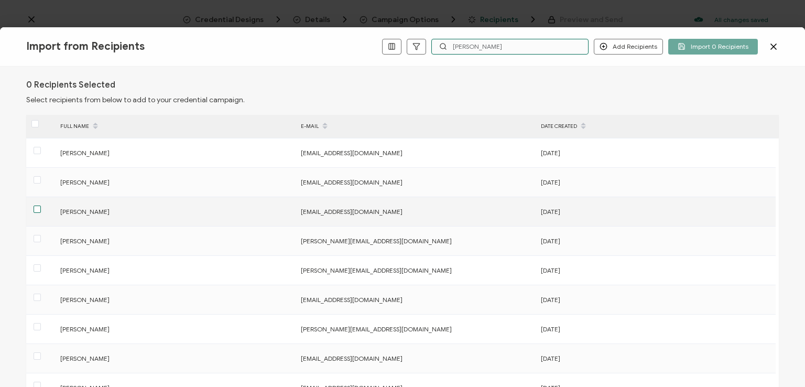
type input "[PERSON_NAME]"
click at [34, 210] on span at bounding box center [37, 208] width 7 height 7
click at [41, 205] on input "checkbox" at bounding box center [41, 205] width 0 height 0
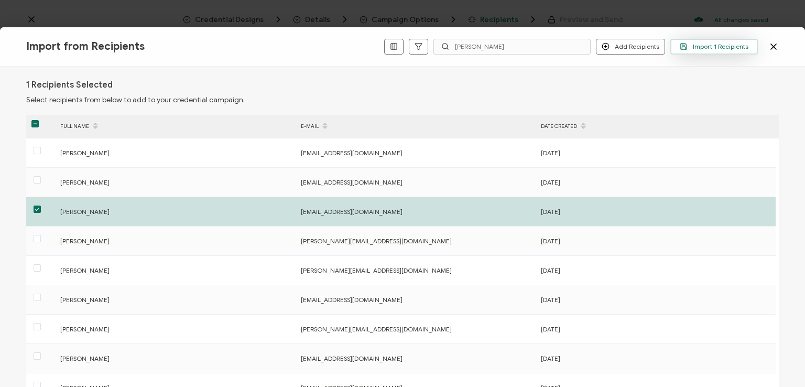
click at [715, 44] on span "Import 1 Recipients" at bounding box center [714, 46] width 69 height 8
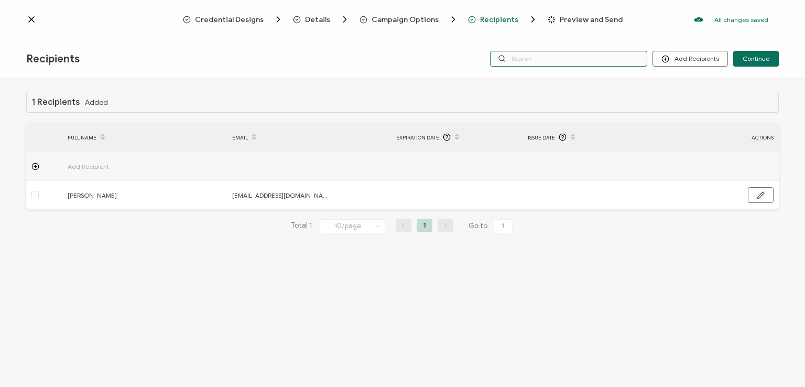
click at [583, 53] on input "text" at bounding box center [568, 59] width 157 height 16
click at [579, 36] on div "Credential Designs Details Campaign Options Recipients Preview and Send All cha…" at bounding box center [402, 19] width 805 height 39
click at [574, 57] on input "text" at bounding box center [568, 59] width 157 height 16
click at [576, 72] on div "Recipients Add Recipients Continue" at bounding box center [402, 58] width 805 height 39
click at [747, 57] on span "Continue" at bounding box center [756, 59] width 27 height 6
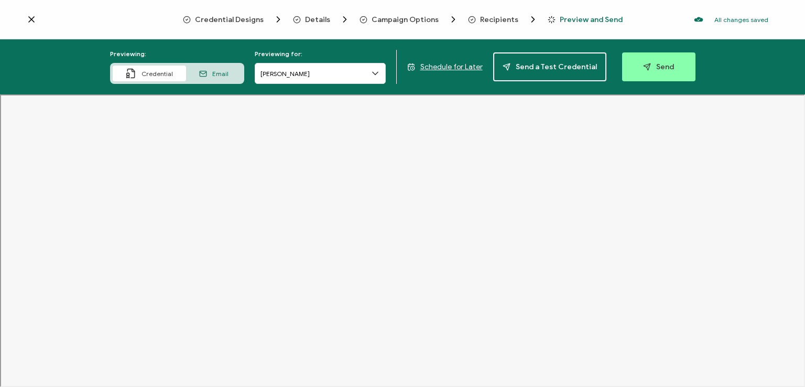
click at [502, 18] on span "Recipients" at bounding box center [499, 20] width 38 height 8
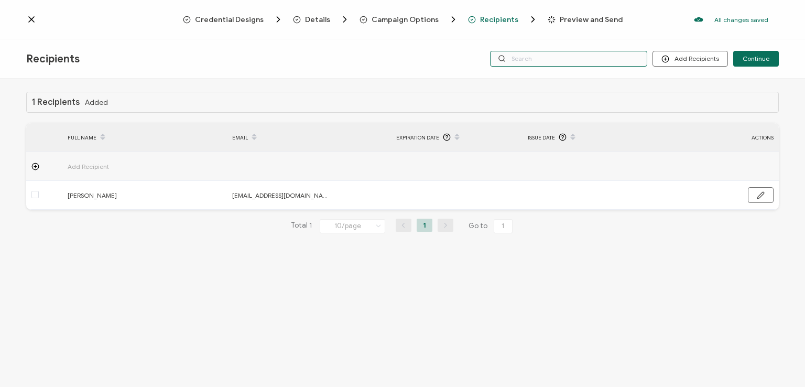
click at [530, 58] on input "text" at bounding box center [568, 59] width 157 height 16
click at [533, 39] on div "Recipients Add Recipients Upload Recipients Import From Recipients Import From …" at bounding box center [402, 58] width 805 height 39
click at [755, 58] on span "Continue" at bounding box center [756, 59] width 27 height 6
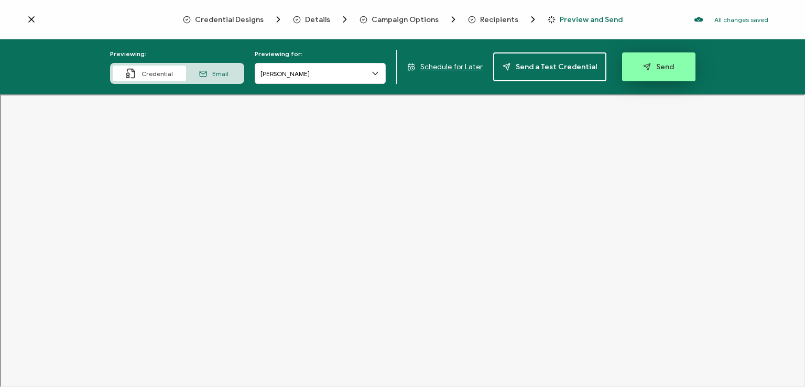
click at [670, 66] on button "Send" at bounding box center [658, 66] width 73 height 29
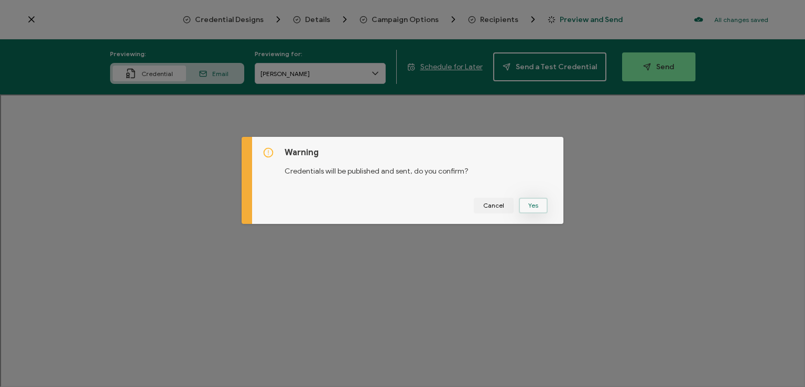
click at [526, 207] on button "Yes" at bounding box center [533, 206] width 29 height 16
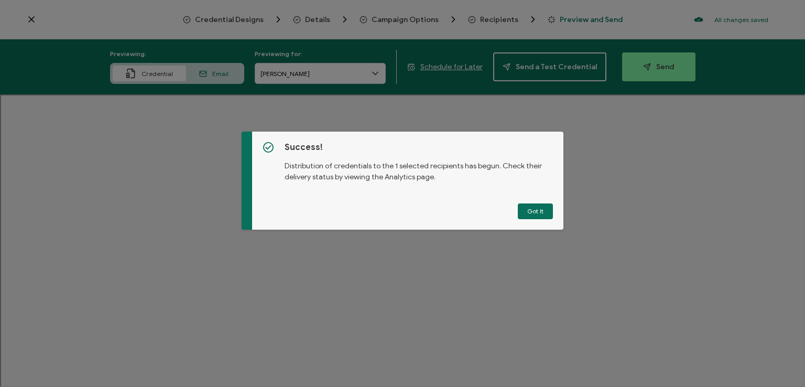
click at [526, 207] on button "Got It" at bounding box center [535, 211] width 35 height 16
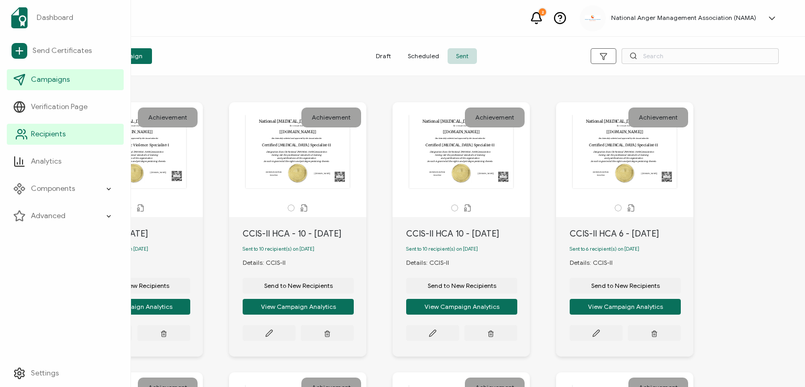
click at [46, 134] on span "Recipients" at bounding box center [48, 134] width 35 height 10
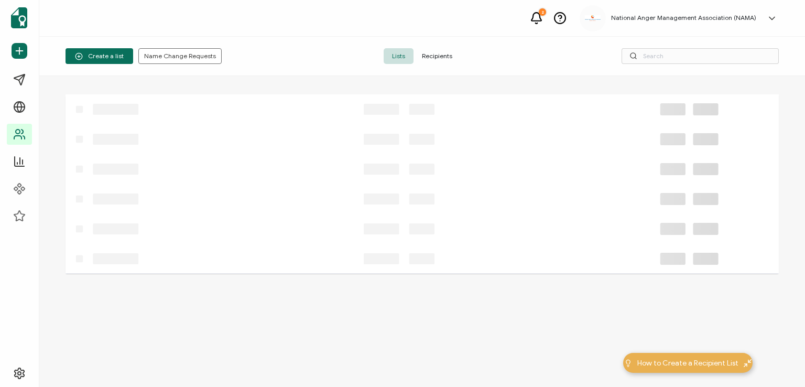
click at [428, 58] on span "Recipients" at bounding box center [437, 56] width 47 height 16
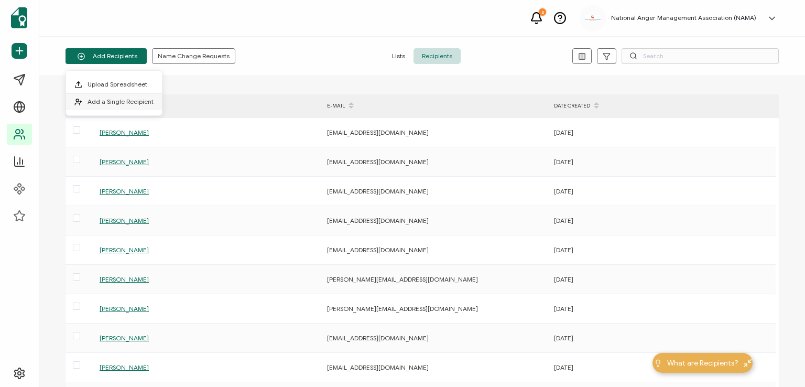
click at [130, 99] on span "Add a Single Recipient" at bounding box center [121, 102] width 66 height 8
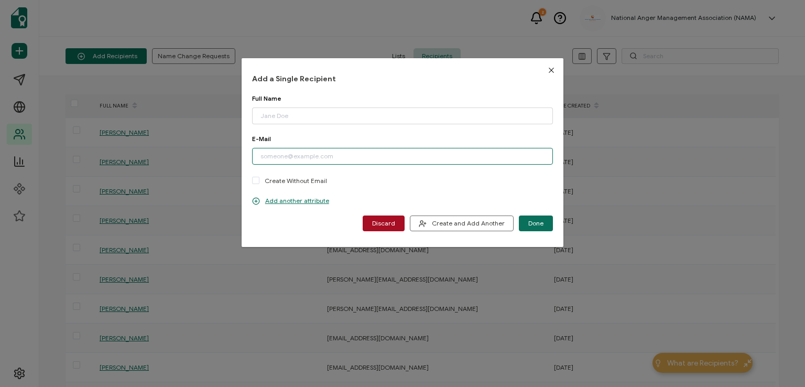
paste input "[DOMAIN_NAME][EMAIL_ADDRESS][DOMAIN_NAME]"
type input "[DOMAIN_NAME][EMAIL_ADDRESS][DOMAIN_NAME]"
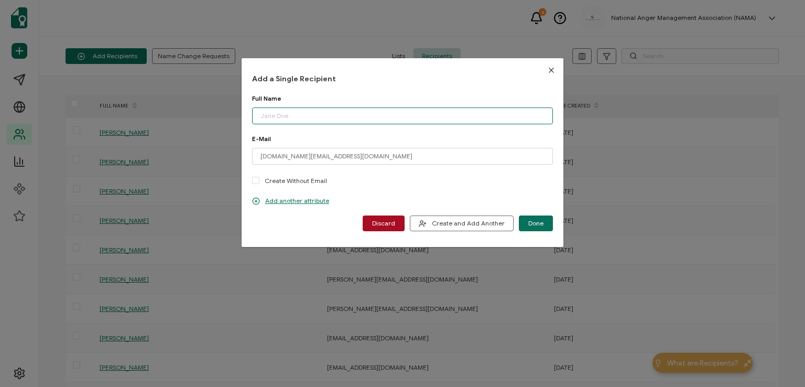
paste input "[PERSON_NAME]"
type input "[PERSON_NAME]"
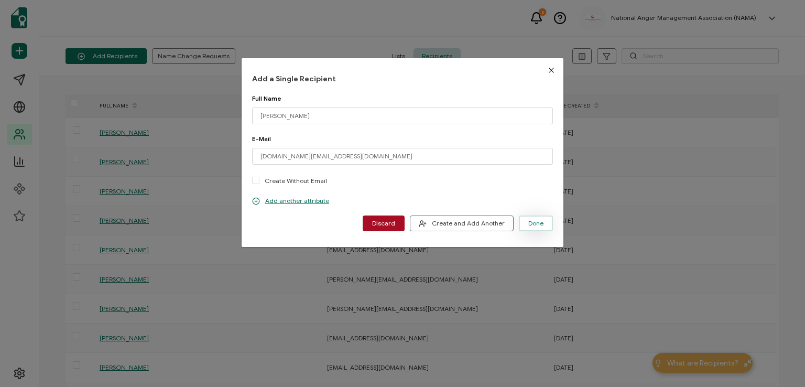
click at [536, 220] on span "Done" at bounding box center [535, 223] width 15 height 6
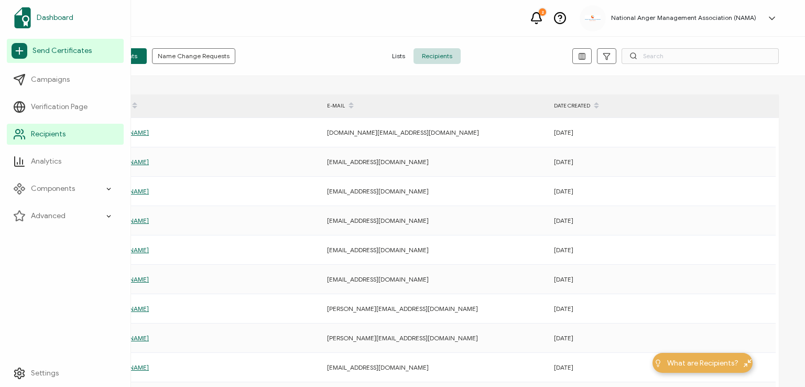
click at [49, 19] on span "Dashboard" at bounding box center [55, 18] width 37 height 10
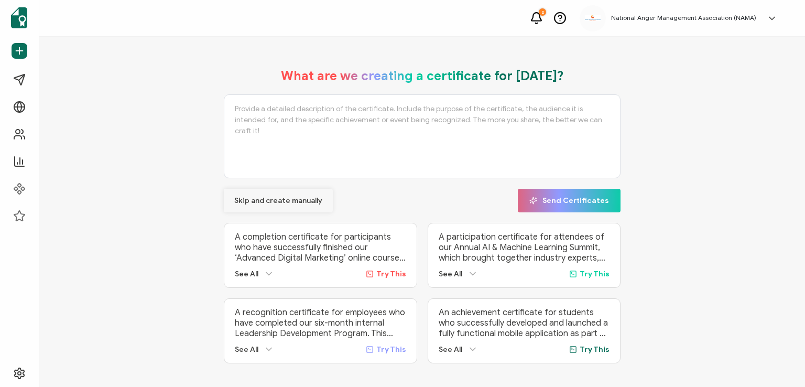
click at [253, 200] on span "Skip and create manually" at bounding box center [278, 200] width 88 height 7
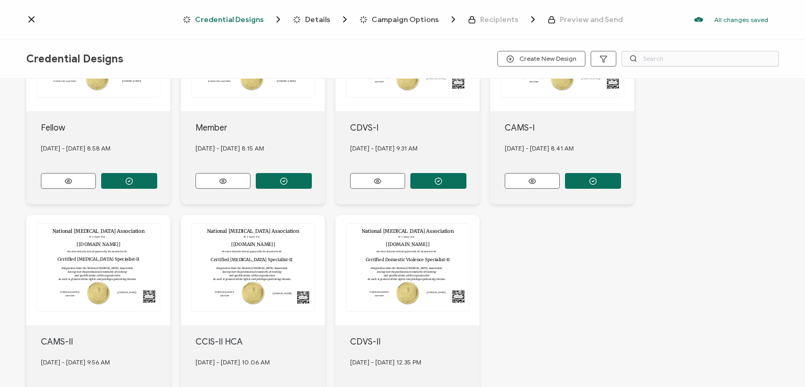
scroll to position [262, 0]
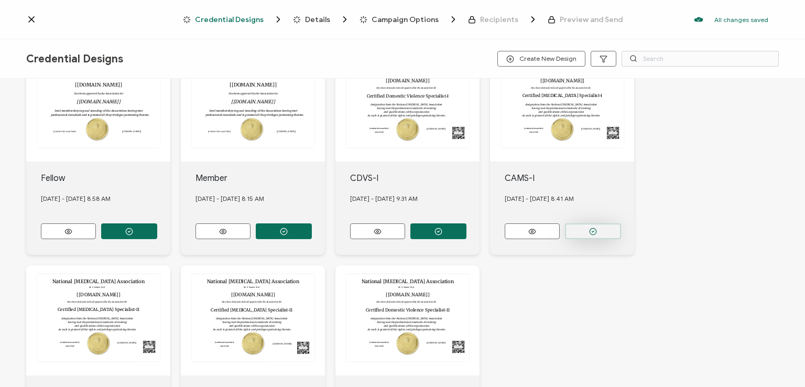
click at [584, 225] on button "button" at bounding box center [593, 231] width 56 height 16
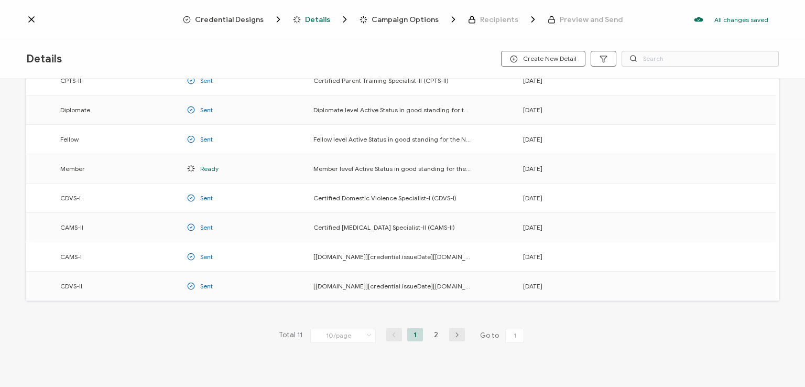
scroll to position [138, 0]
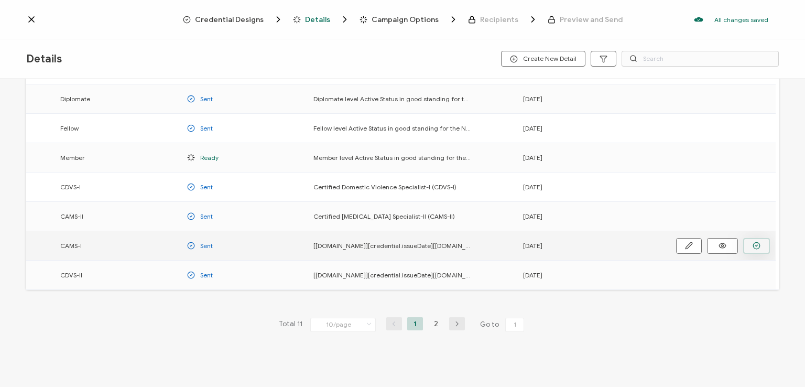
click at [752, 246] on button "button" at bounding box center [756, 246] width 27 height 16
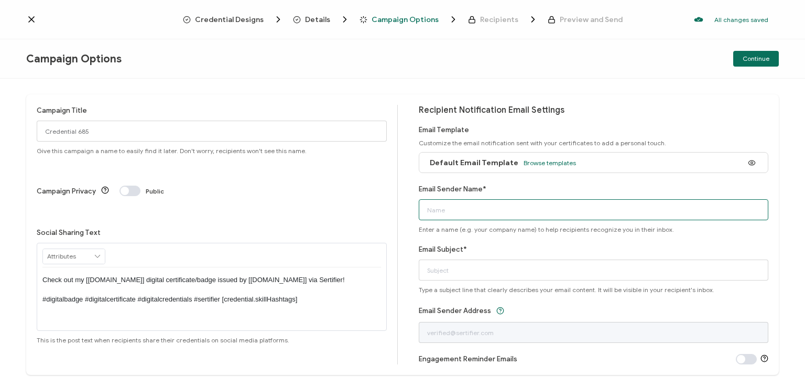
click at [596, 212] on input "Email Sender Name*" at bounding box center [594, 209] width 350 height 21
type input "National [MEDICAL_DATA] Association"
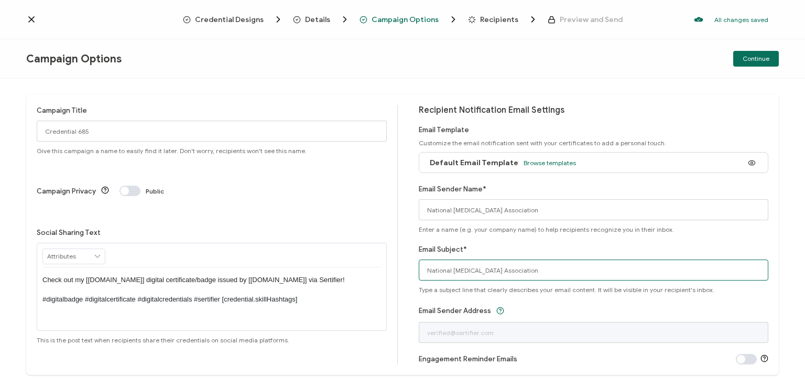
drag, startPoint x: 555, startPoint y: 268, endPoint x: 400, endPoint y: 286, distance: 155.2
click at [400, 286] on div "Campaign Title Credential 685 Give this campaign a name to easily find it later…" at bounding box center [402, 234] width 753 height 280
type input "CAMS-I digital certificate"
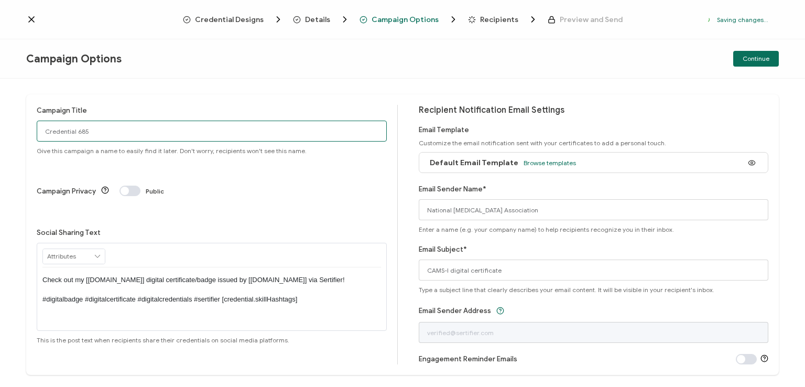
drag, startPoint x: 134, startPoint y: 132, endPoint x: 0, endPoint y: 150, distance: 134.9
click at [0, 150] on div "Campaign Title Credential 685 Give this campaign a name to easily find it later…" at bounding box center [402, 233] width 805 height 308
type input "CAMS-I 1 - [DATE]"
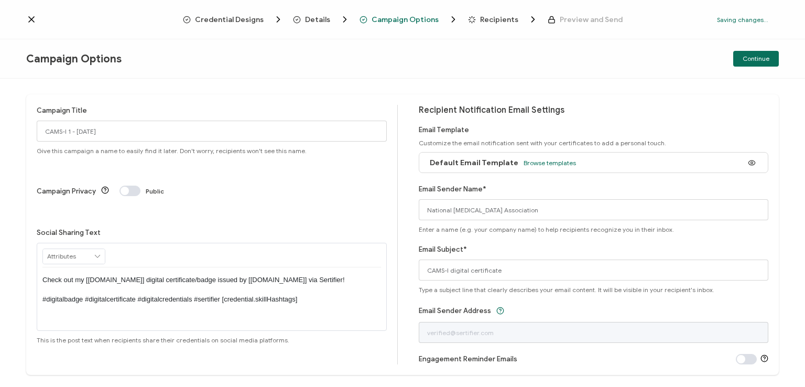
click at [208, 275] on p "Check out my [[DOMAIN_NAME]] digital certificate/badge issued by [[DOMAIN_NAME]…" at bounding box center [211, 289] width 339 height 29
click at [371, 43] on div "Campaign Options Continue" at bounding box center [402, 58] width 805 height 39
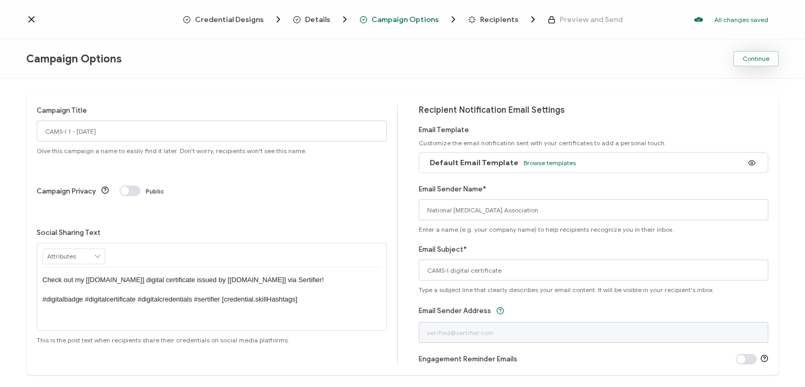
click at [754, 56] on span "Continue" at bounding box center [756, 59] width 27 height 6
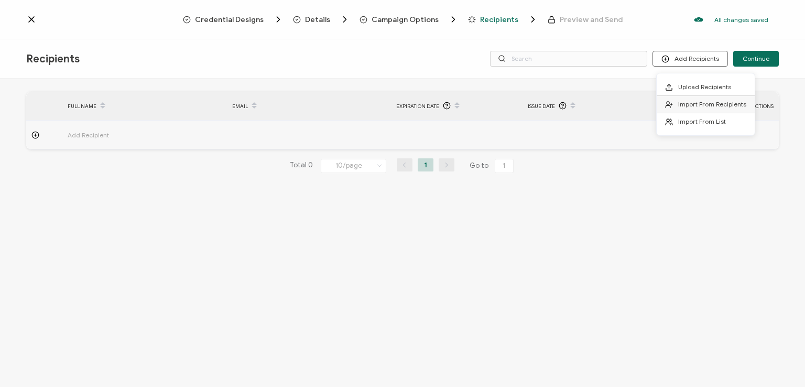
click at [684, 100] on span "Import From Recipients" at bounding box center [712, 104] width 68 height 8
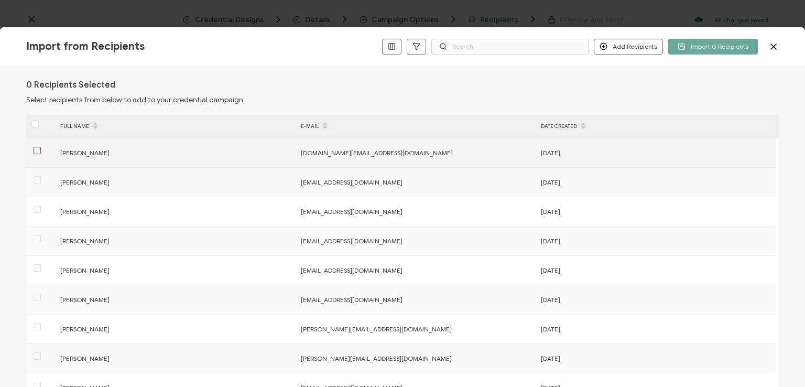
click at [36, 149] on span at bounding box center [37, 150] width 7 height 7
click at [41, 147] on input "checkbox" at bounding box center [41, 147] width 0 height 0
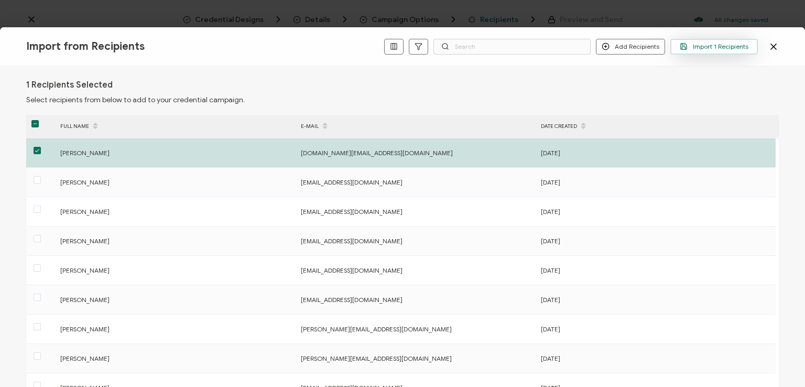
click at [720, 46] on span "Import 1 Recipients" at bounding box center [714, 46] width 69 height 8
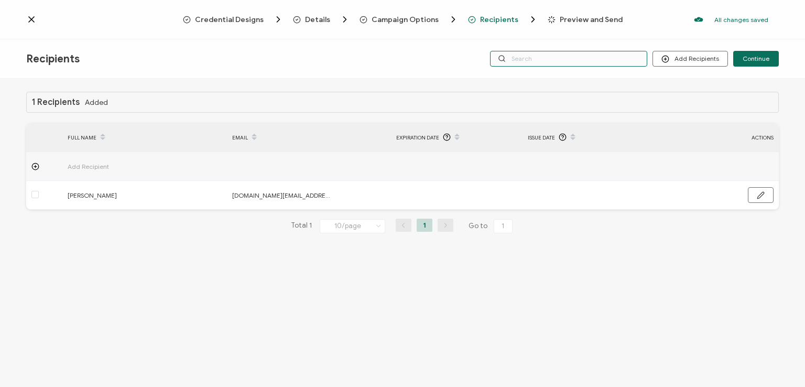
click at [625, 60] on input "text" at bounding box center [568, 59] width 157 height 16
click at [616, 39] on div "Recipients Add Recipients Continue" at bounding box center [402, 58] width 805 height 39
click at [616, 53] on input "text" at bounding box center [568, 59] width 157 height 16
click at [620, 81] on div "1 Recipients Added FULL NAME EMAIL Expiration Date Issue Date ACTIONS Add Recip…" at bounding box center [402, 234] width 805 height 311
click at [760, 57] on span "Continue" at bounding box center [756, 59] width 27 height 6
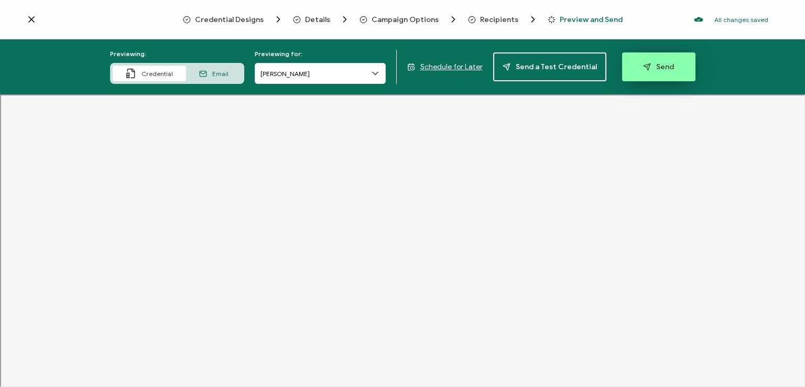
click at [654, 63] on span "Send" at bounding box center [658, 67] width 31 height 8
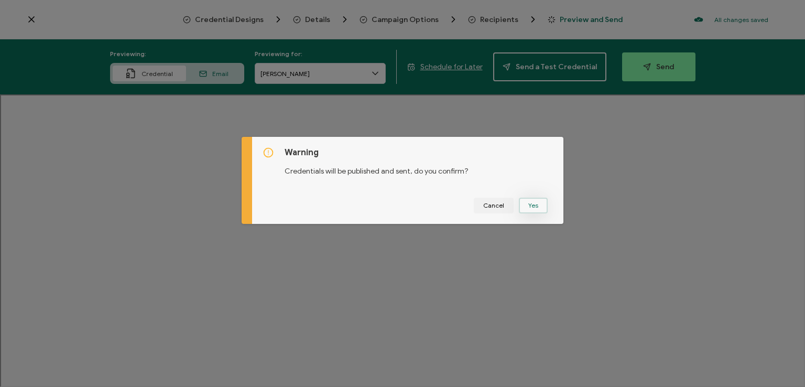
click at [531, 204] on button "Yes" at bounding box center [533, 206] width 29 height 16
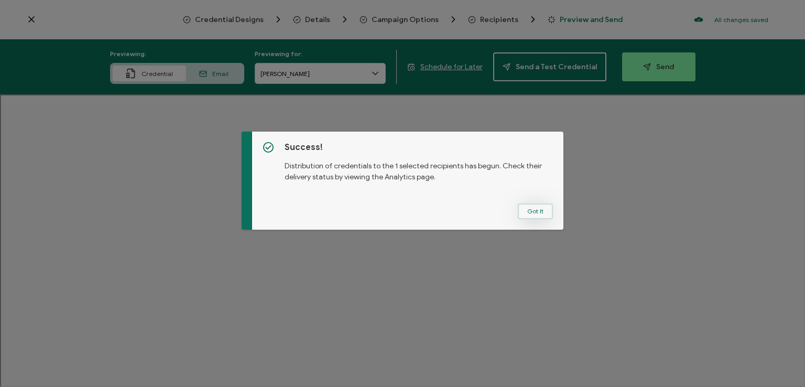
click at [533, 205] on button "Got It" at bounding box center [535, 211] width 35 height 16
